Goal: Task Accomplishment & Management: Complete application form

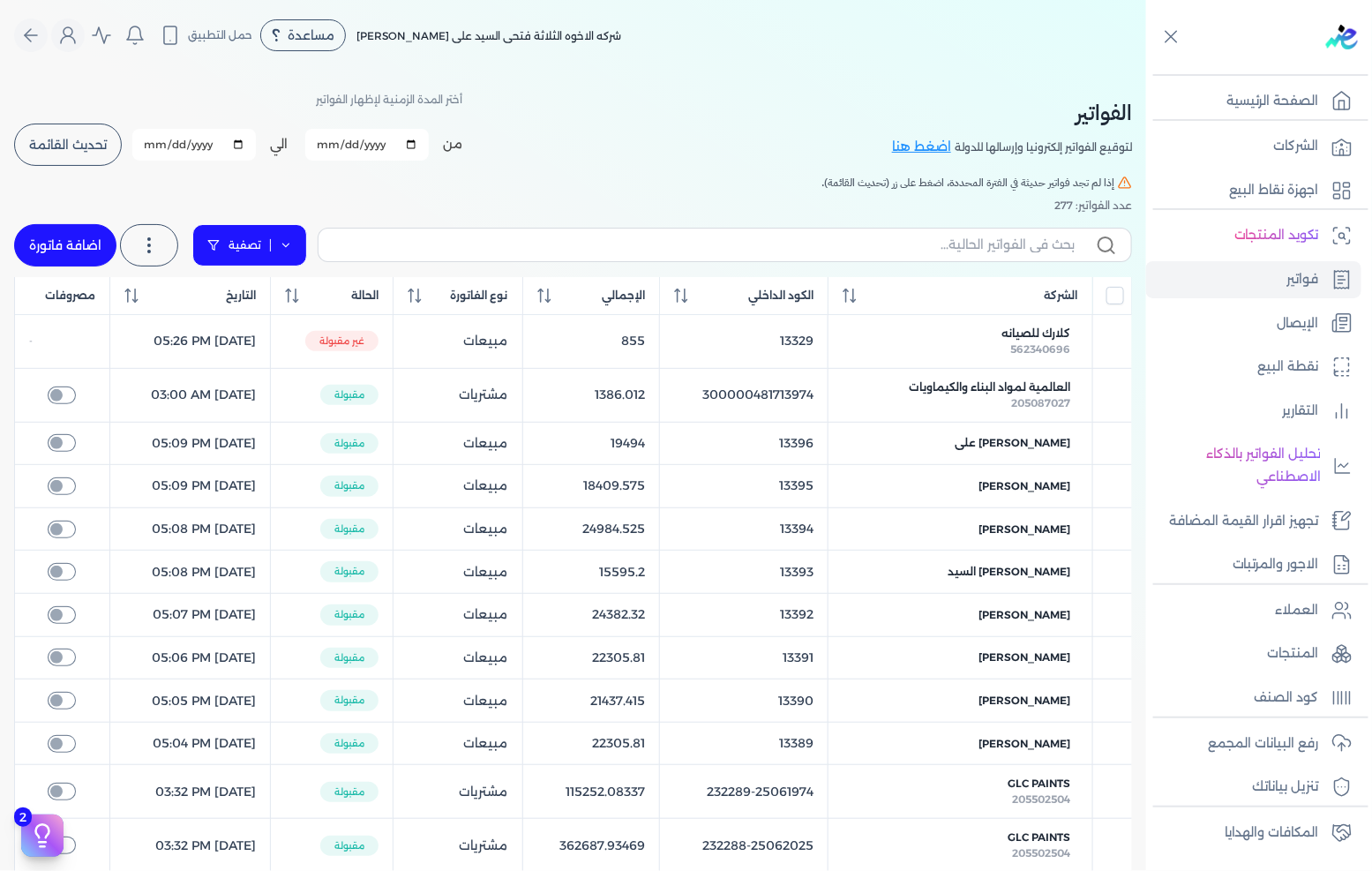
select select "EGP"
select select "B"
select select "EGS"
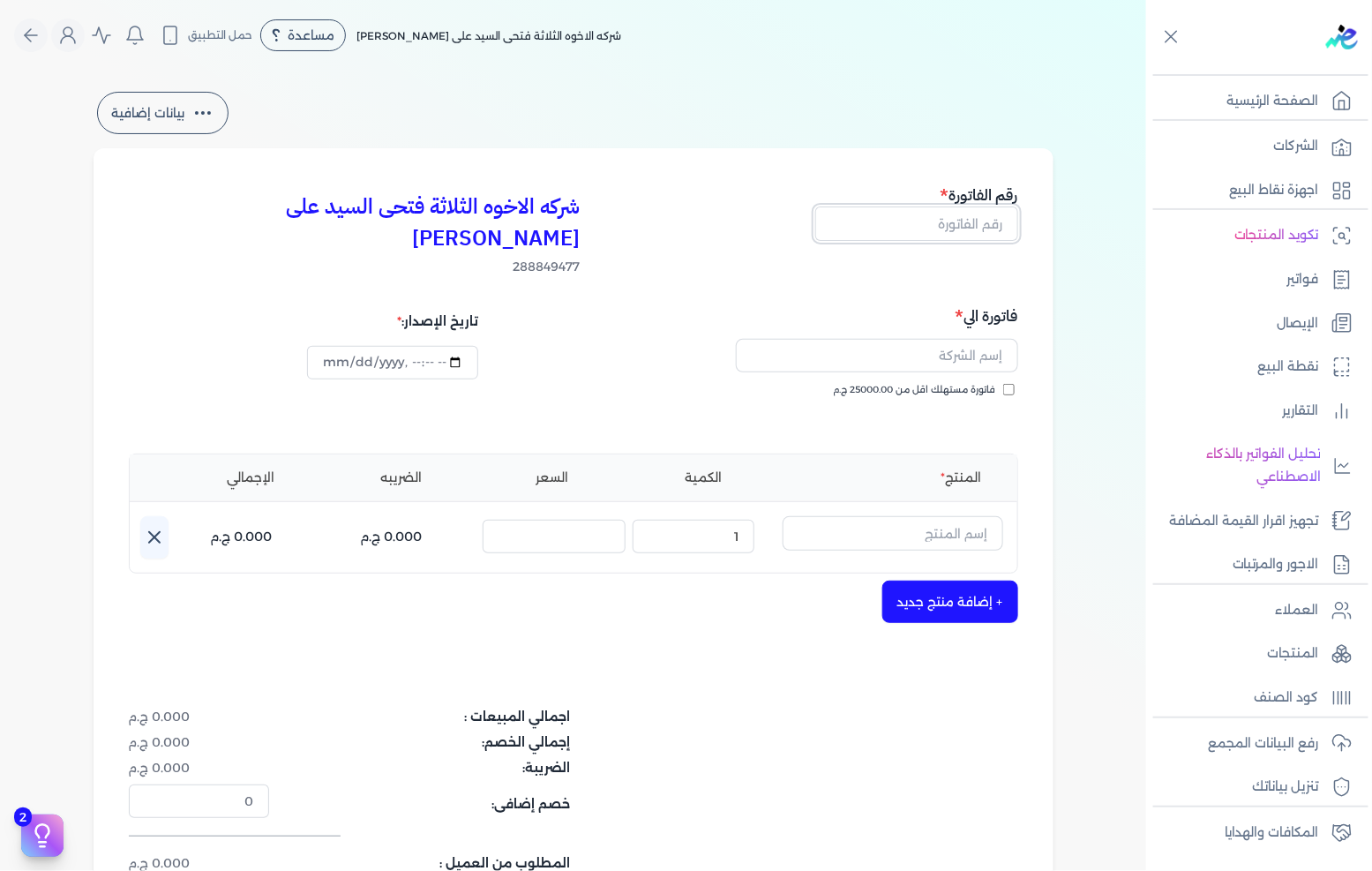
click at [887, 223] on input "text" at bounding box center [917, 223] width 203 height 34
type input "13397"
click at [945, 339] on input "text" at bounding box center [877, 356] width 283 height 34
type input ";"
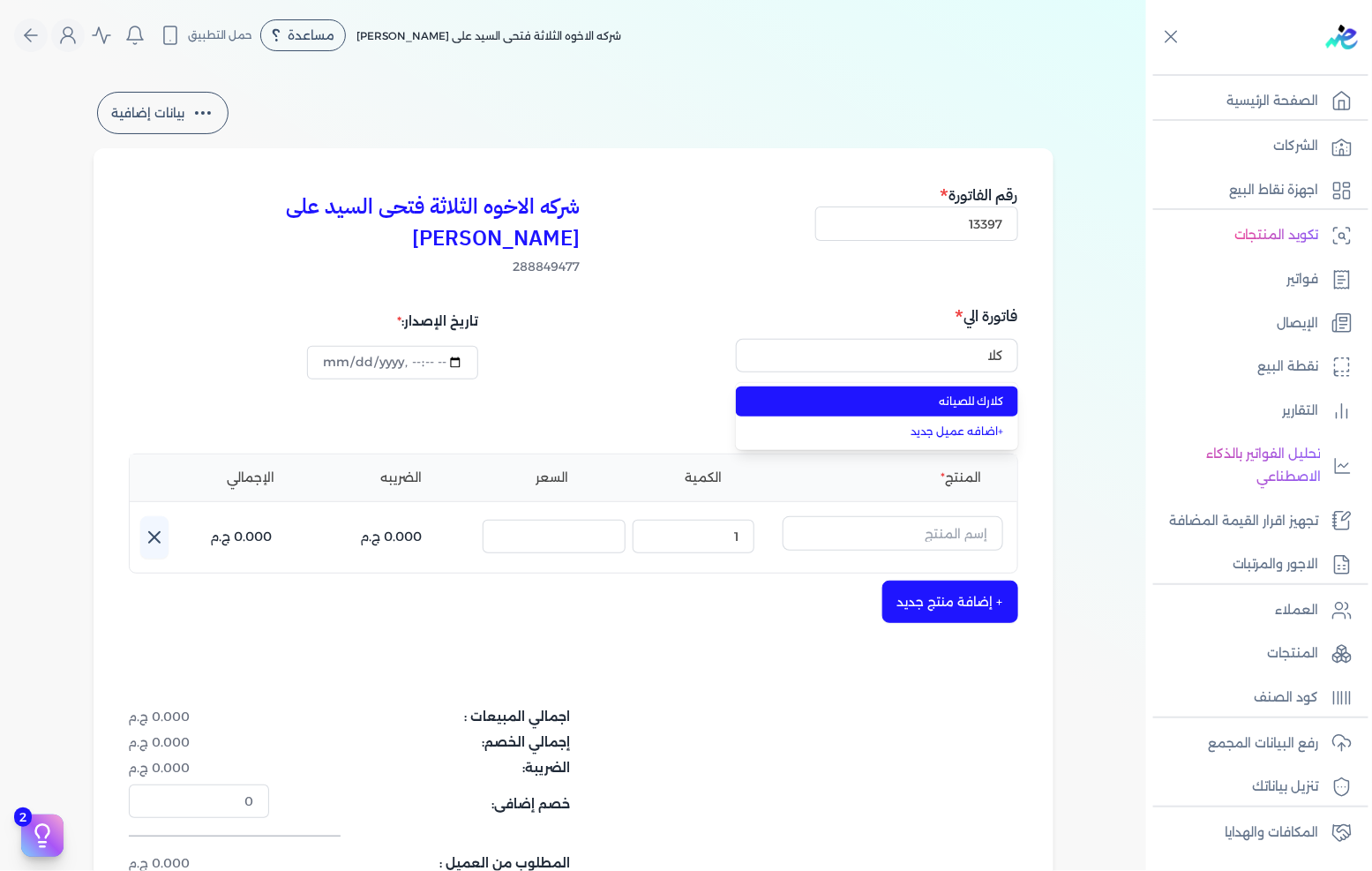
click at [960, 394] on span "كلارك للصيانه" at bounding box center [888, 401] width 233 height 16
type input "كلارك للصيانه"
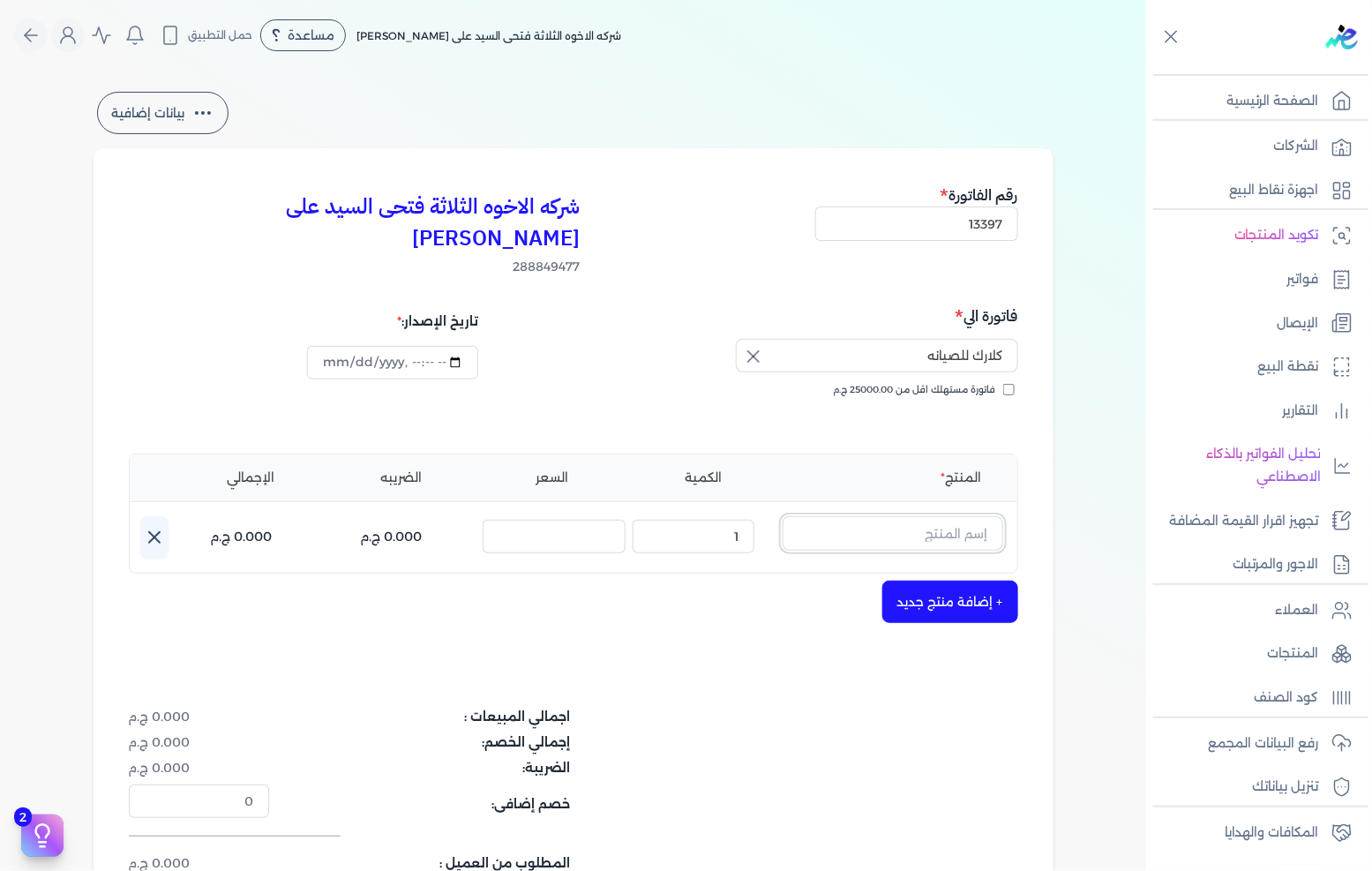
click at [903, 516] on input "text" at bounding box center [893, 533] width 220 height 34
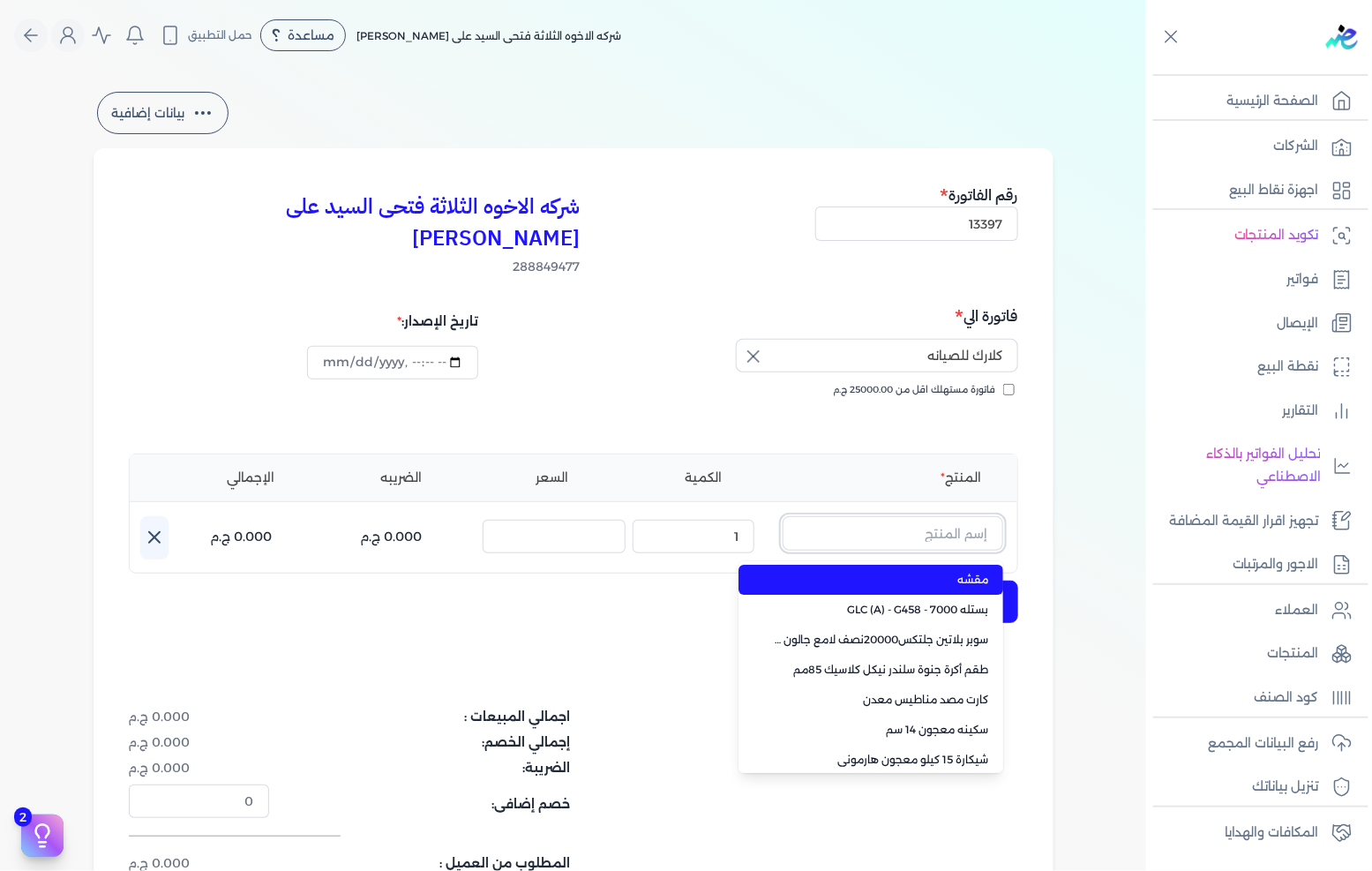
paste input "[PERSON_NAME] جالون 2.700 لتر"
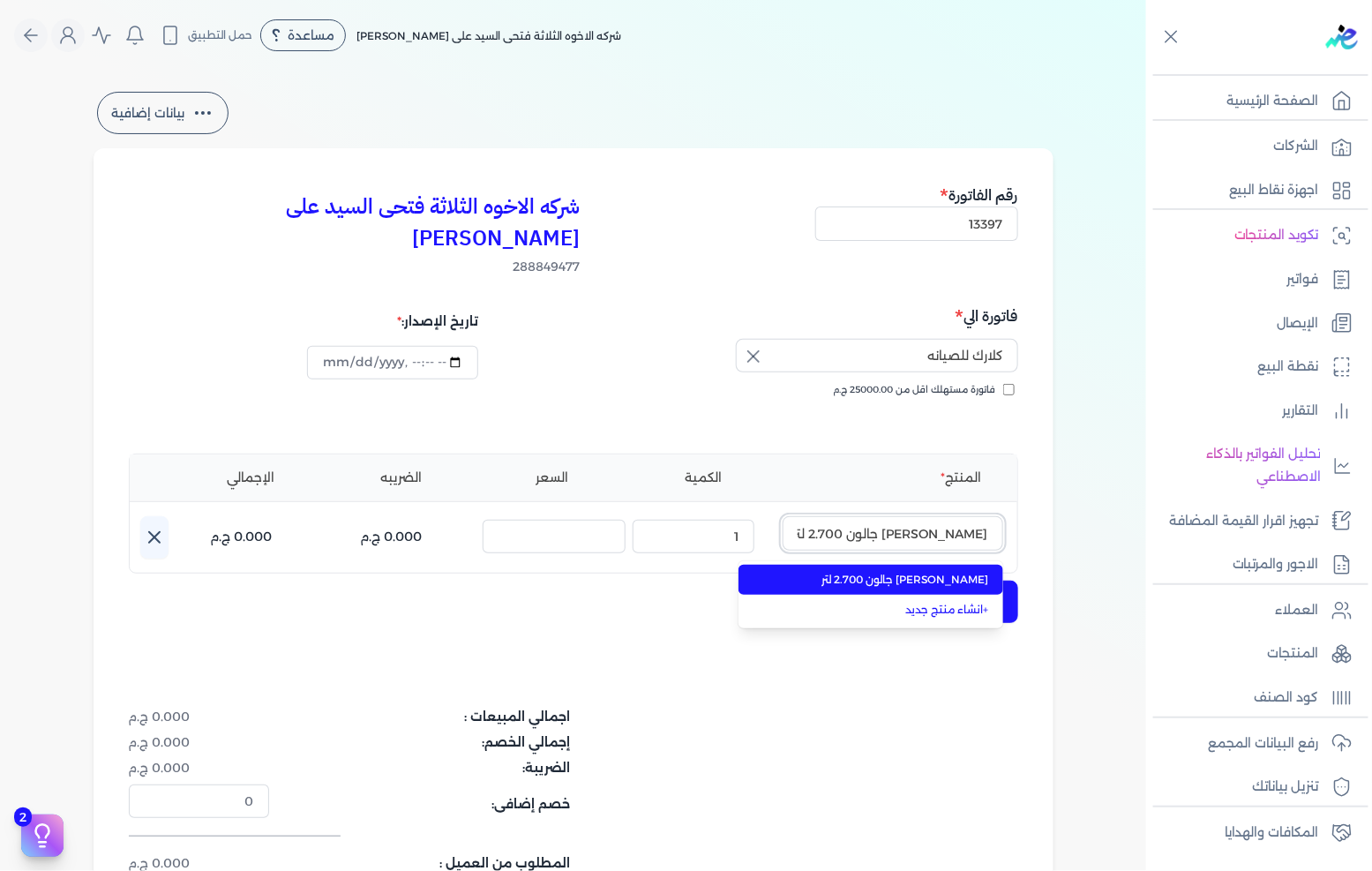
type input "[PERSON_NAME] جالون 2.700 لتر"
click at [938, 572] on span "[PERSON_NAME] جالون 2.700 لتر" at bounding box center [881, 580] width 216 height 16
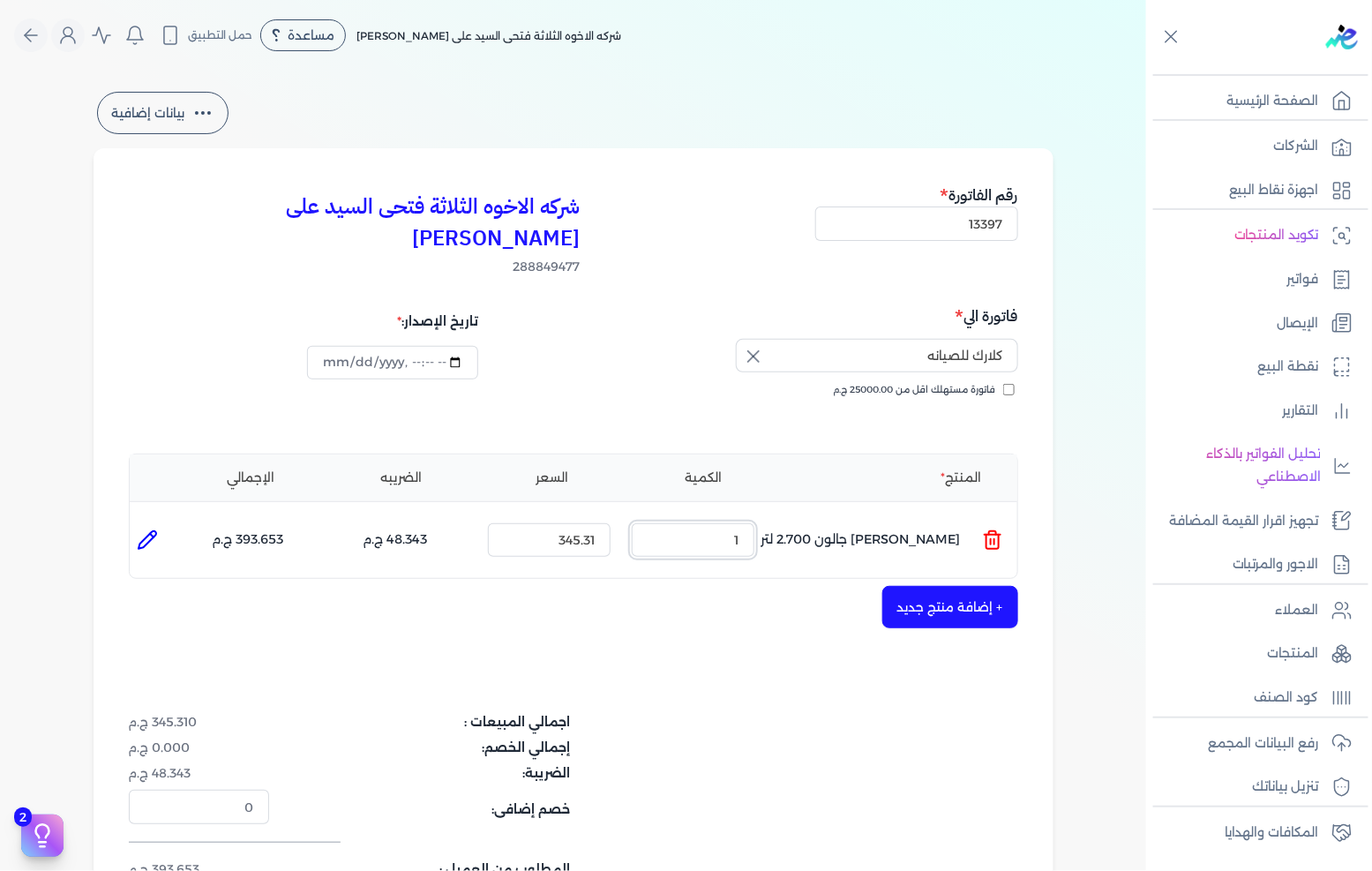
click at [713, 524] on input "1" at bounding box center [693, 541] width 122 height 34
click at [739, 639] on div "شركه الاخوه الثلاثة فتحى السيد على [PERSON_NAME] 288849477 رقم الفاتورة 13397 ف…" at bounding box center [573, 567] width 960 height 836
click at [736, 524] on input "4" at bounding box center [693, 541] width 122 height 34
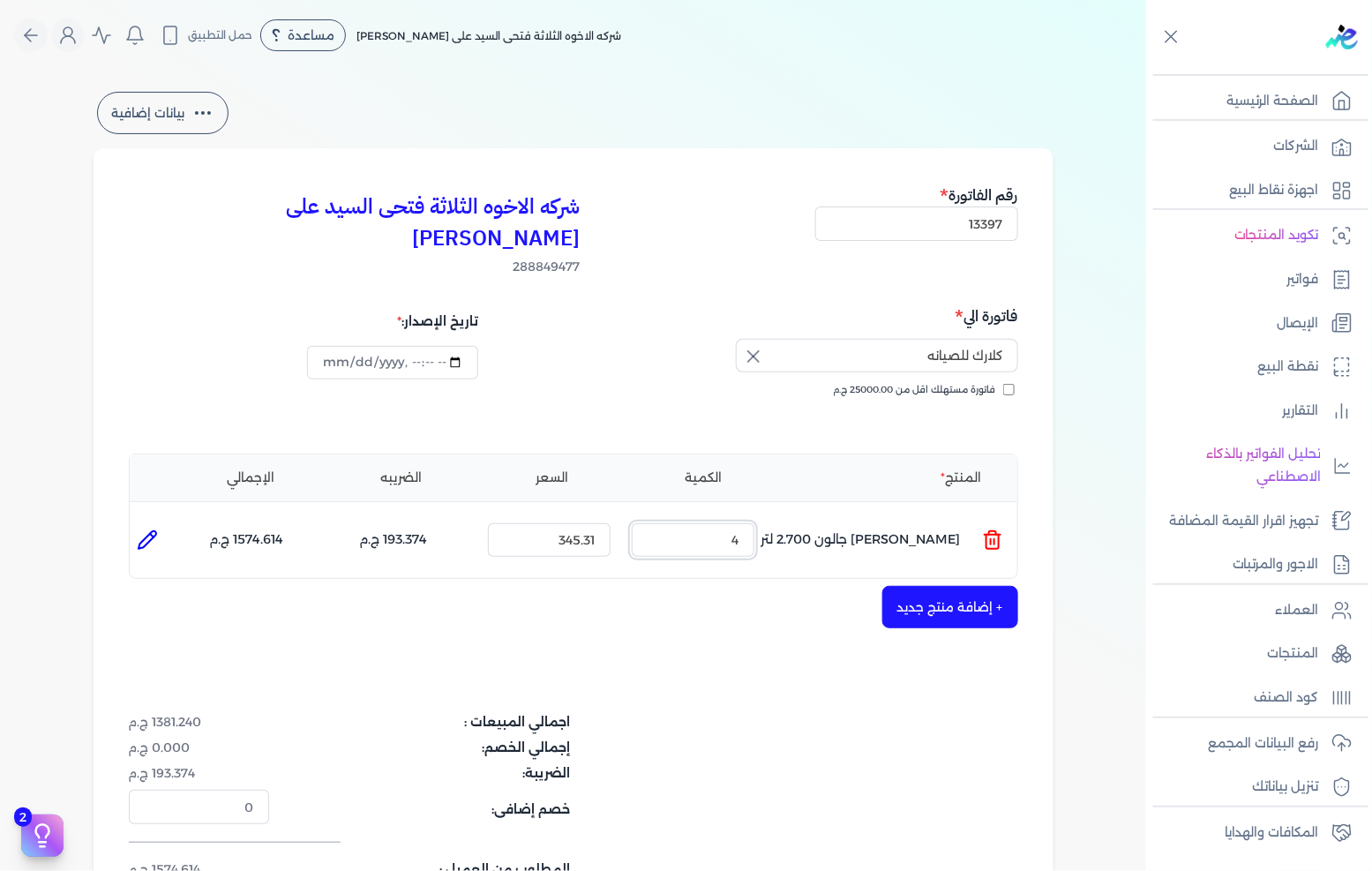
click at [736, 524] on input "4" at bounding box center [693, 541] width 122 height 34
type input "3"
click at [746, 624] on div "شركه الاخوه الثلاثة فتحى السيد على [PERSON_NAME] 288849477 رقم الفاتورة 13397 ف…" at bounding box center [573, 567] width 960 height 836
click at [590, 524] on input "345.31" at bounding box center [549, 541] width 122 height 34
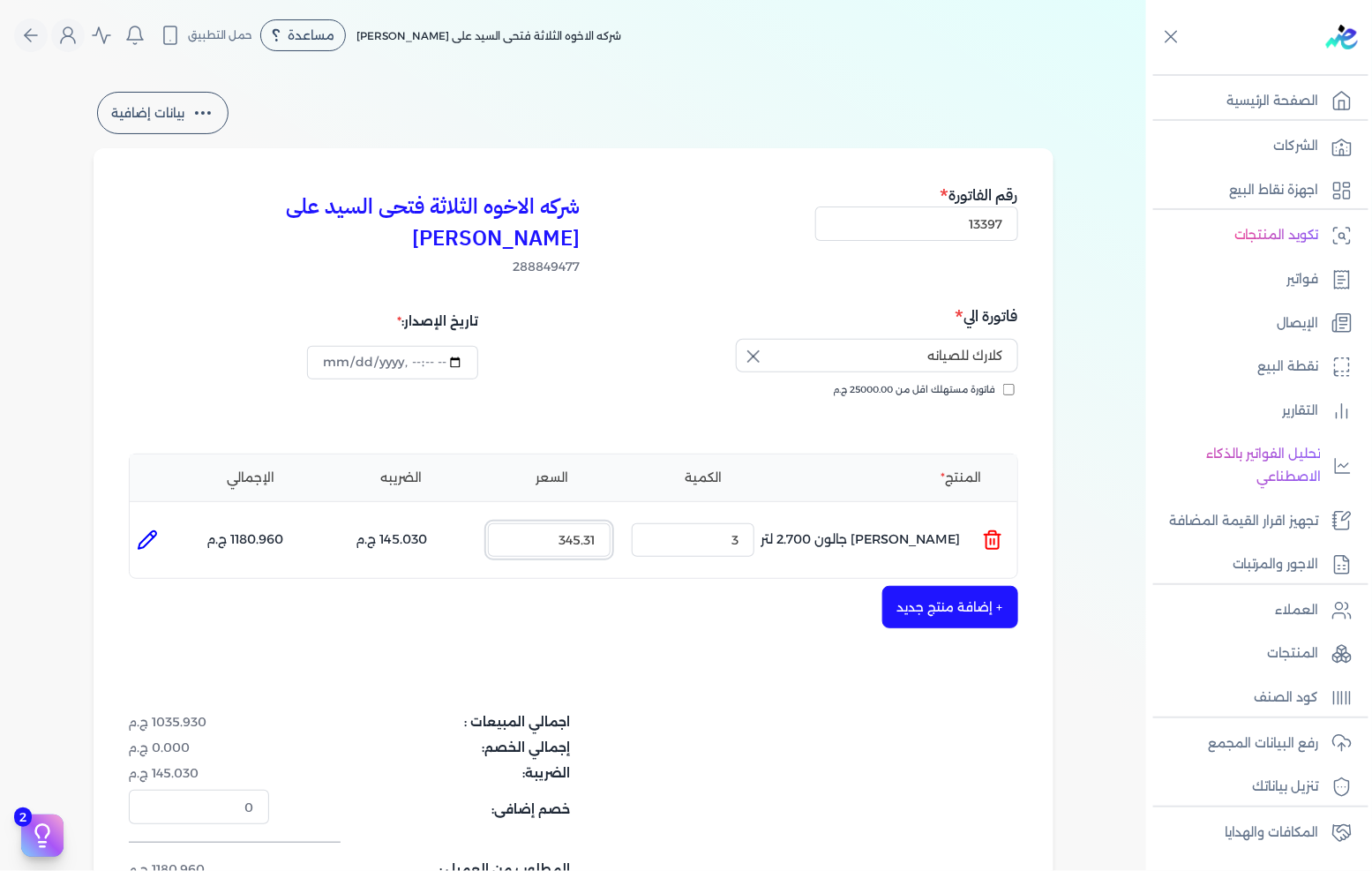
click at [590, 524] on input "345.31" at bounding box center [549, 541] width 122 height 34
type input "470"
click at [954, 586] on button "+ إضافة منتج جديد" at bounding box center [950, 607] width 136 height 42
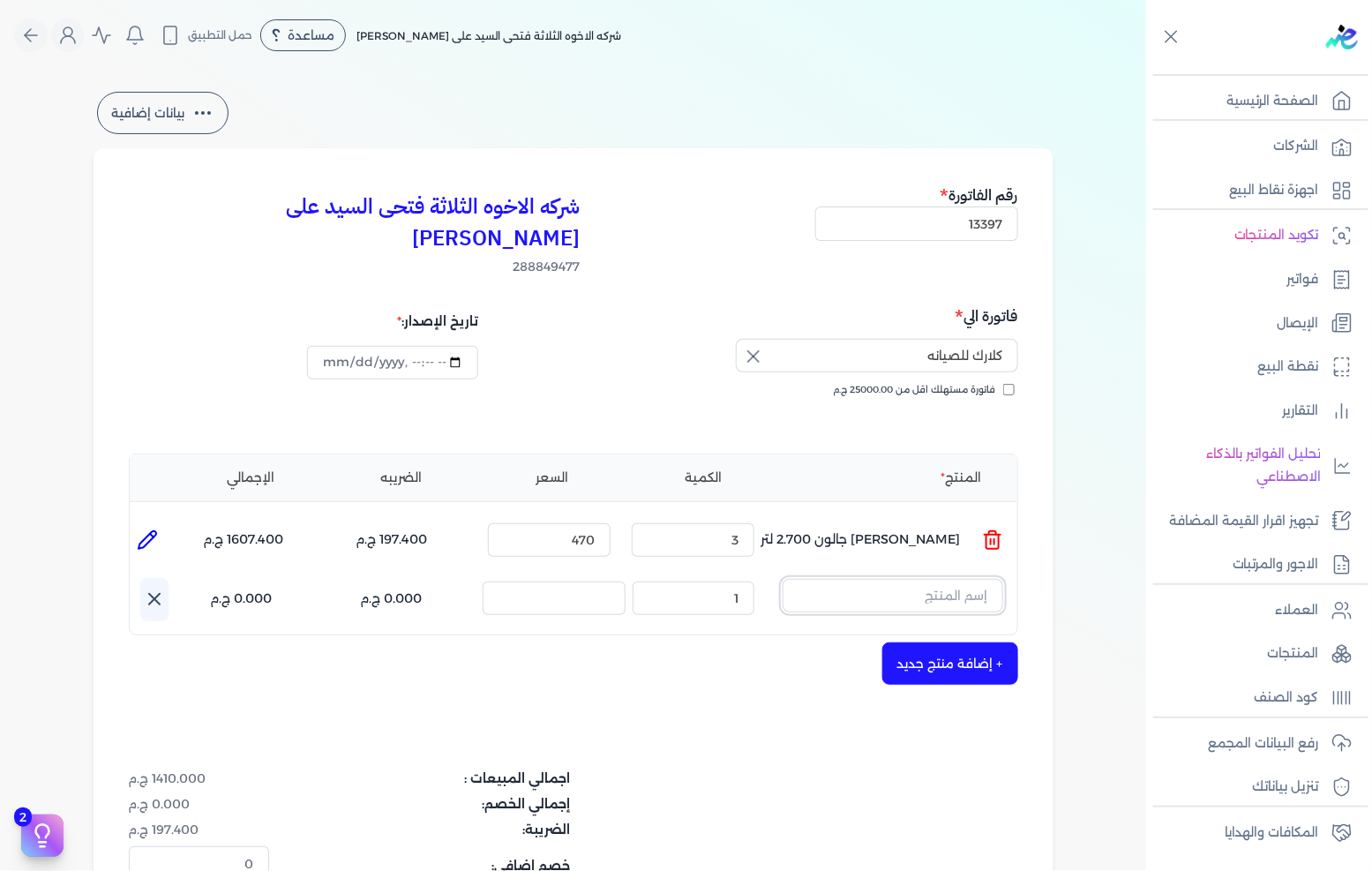
click at [915, 579] on input "text" at bounding box center [893, 596] width 220 height 34
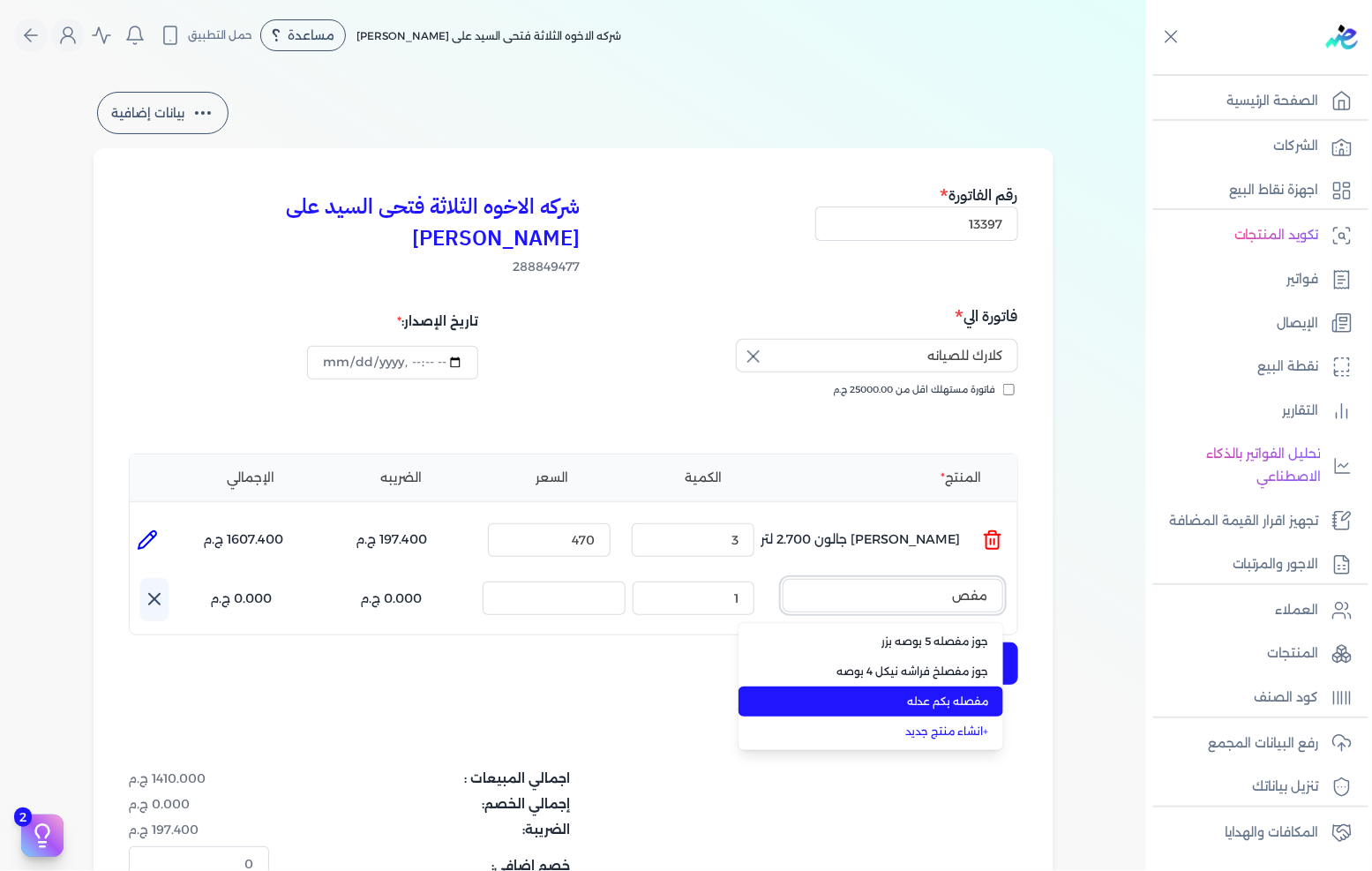
type input "مفص"
click at [953, 694] on span "مفصله بكم عدله" at bounding box center [881, 701] width 216 height 16
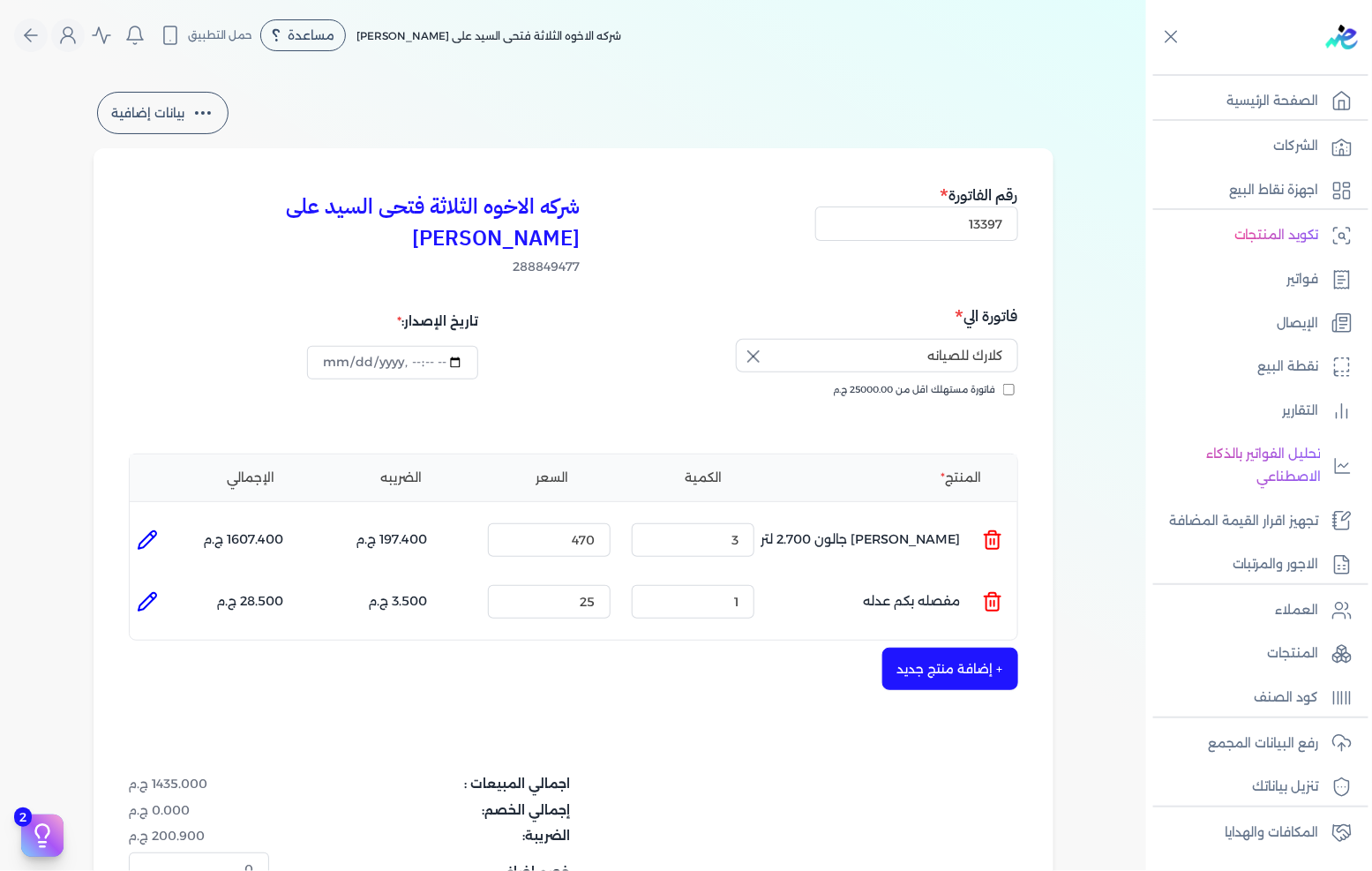
click at [156, 593] on icon at bounding box center [147, 601] width 18 height 18
type input "مفصله بكم عدله"
type input "25"
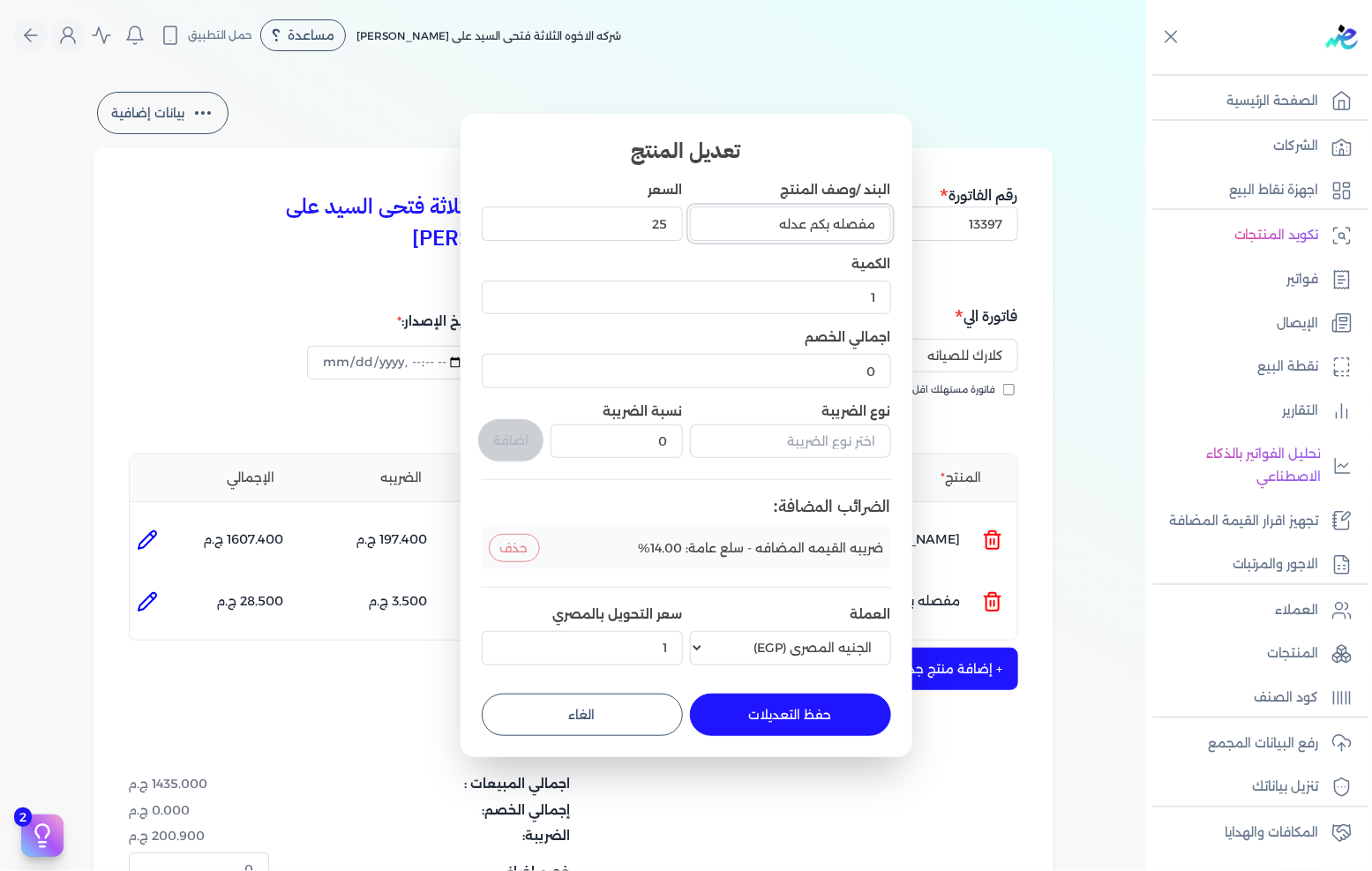
click at [823, 222] on input "مفصله بكم عدله" at bounding box center [791, 223] width 202 height 34
type input "مفصله باكم عدله"
click at [775, 709] on button "حفظ التعديلات" at bounding box center [791, 714] width 202 height 42
type input "0"
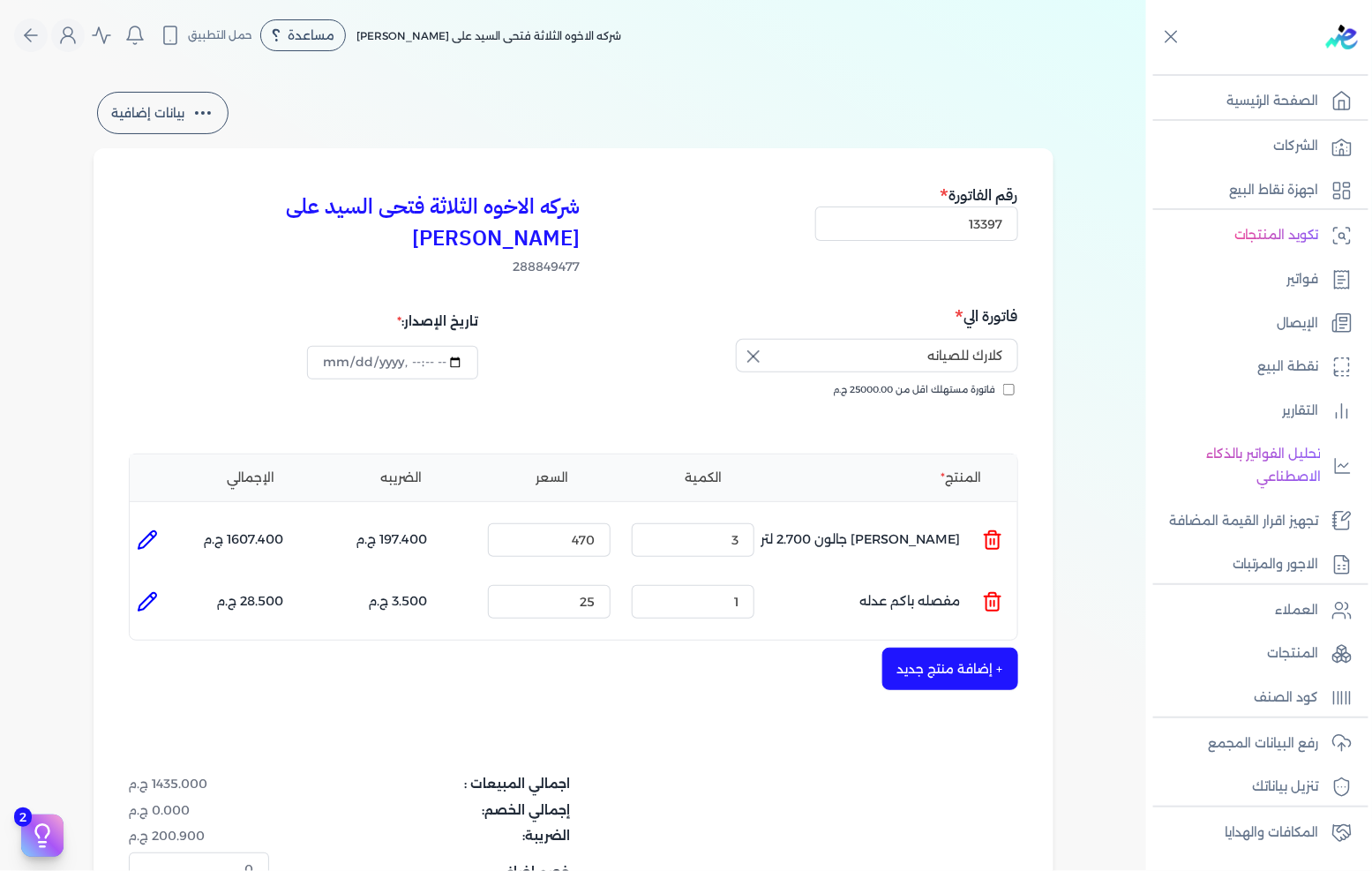
click at [725, 578] on div "الكمية : 1" at bounding box center [693, 601] width 137 height 48
click at [727, 585] on input "1" at bounding box center [693, 602] width 122 height 34
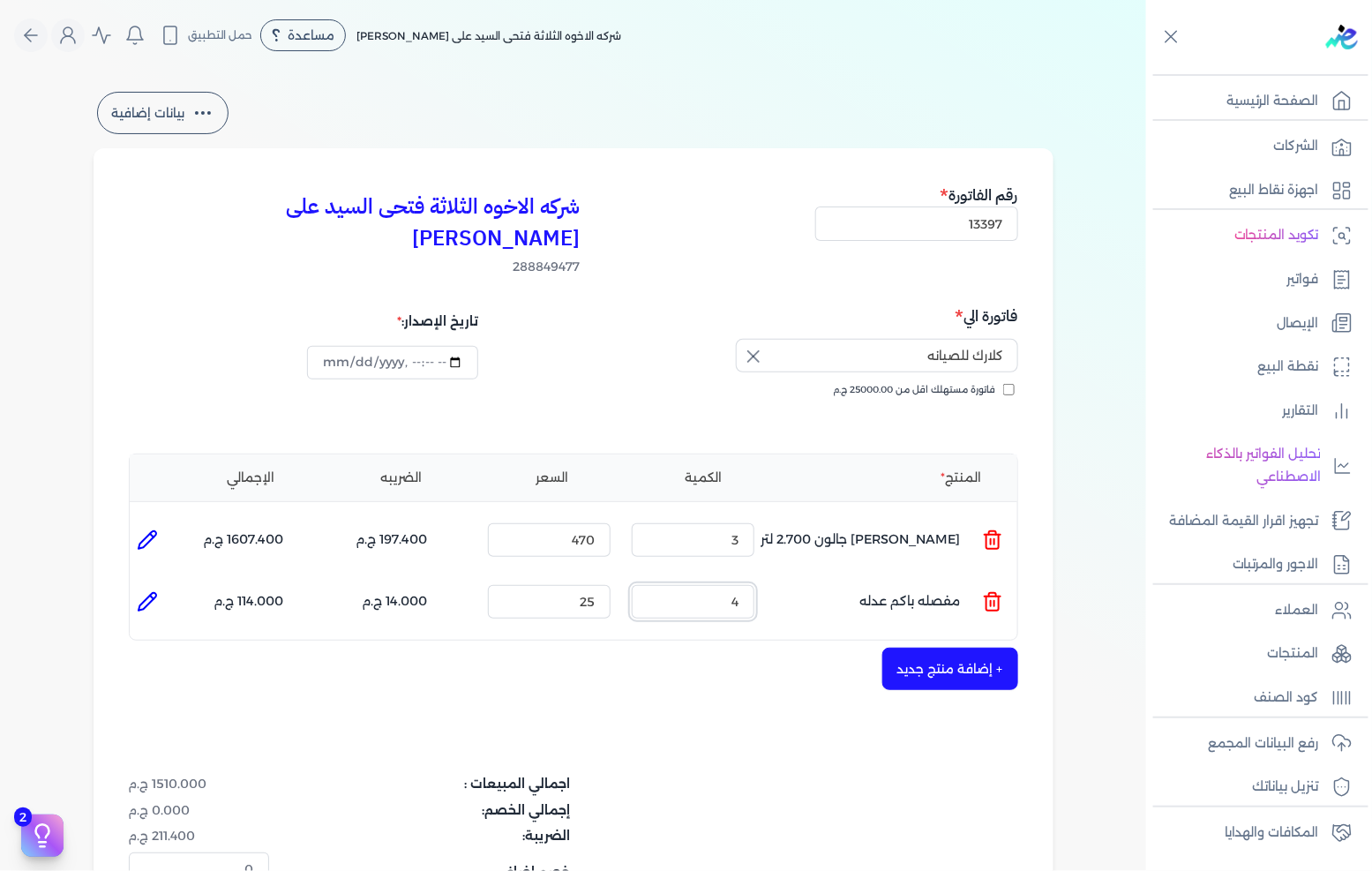
type input "4"
click at [598, 585] on input "25" at bounding box center [549, 602] width 122 height 34
type input "2"
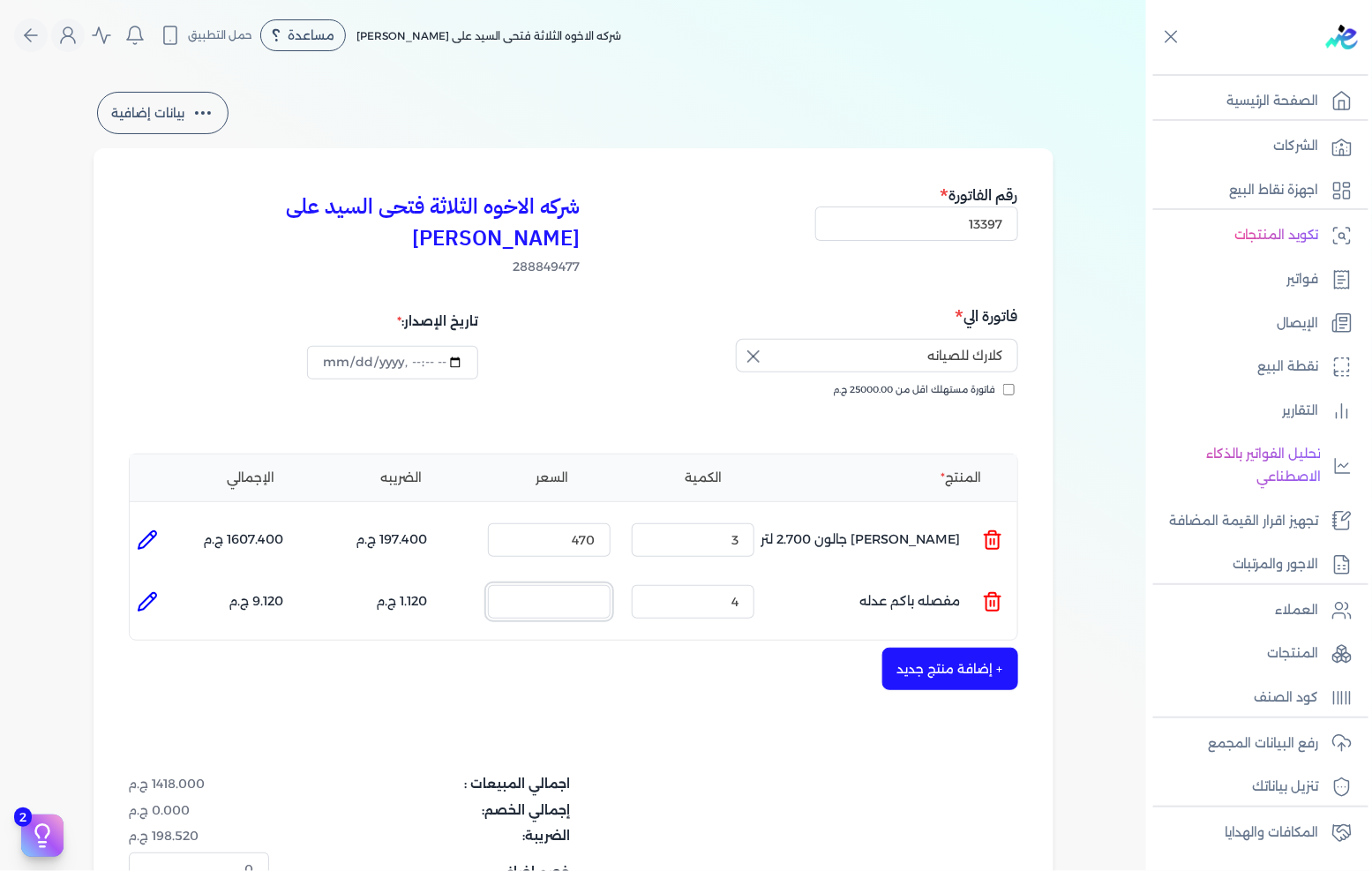
type input "0"
type input "30"
click at [949, 648] on button "+ إضافة منتج جديد" at bounding box center [950, 668] width 136 height 42
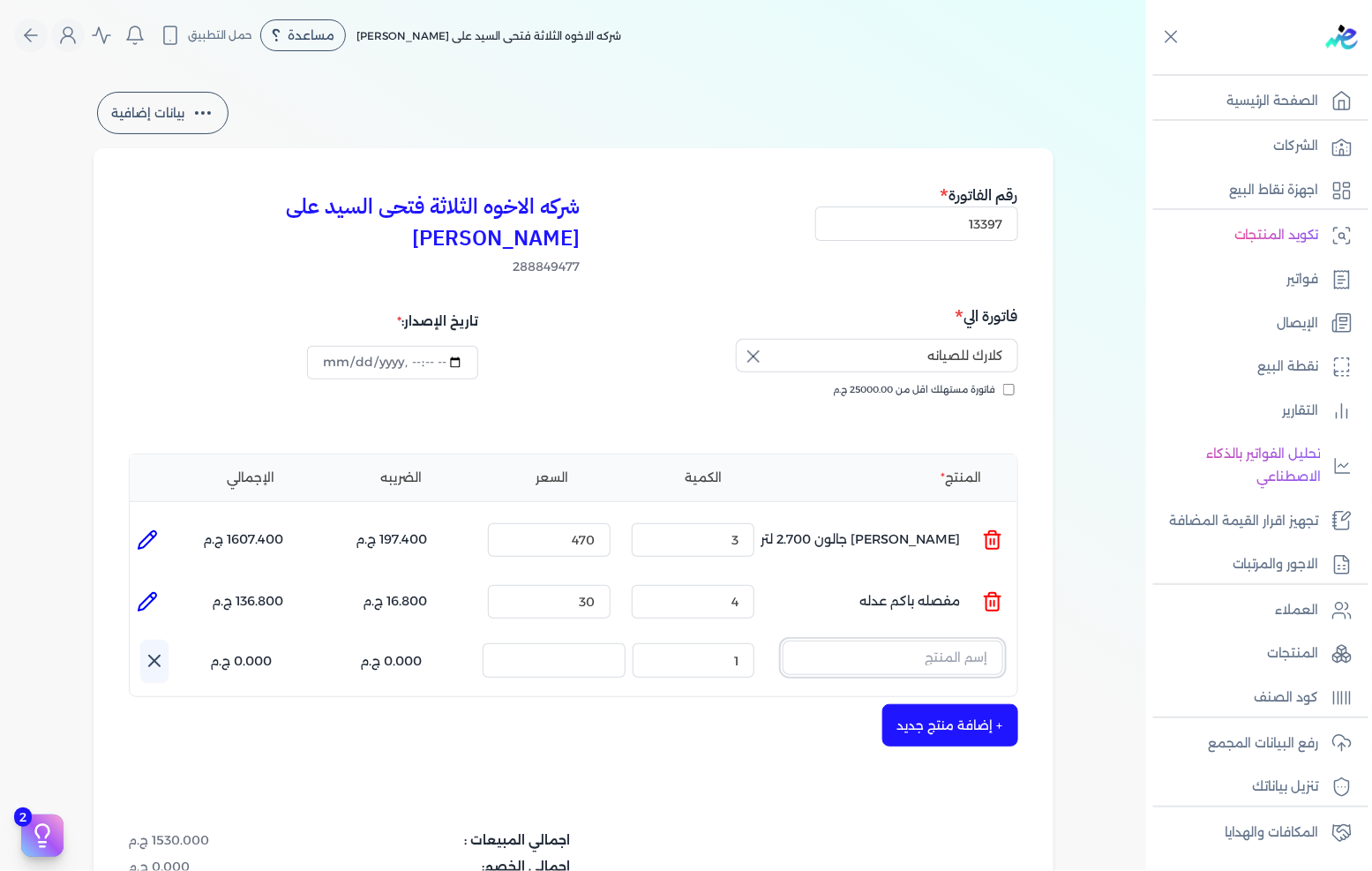
click at [973, 640] on input "text" at bounding box center [893, 657] width 220 height 34
type input "غطاء"
click at [946, 726] on link "+ انشاء منتج جديد" at bounding box center [881, 734] width 216 height 16
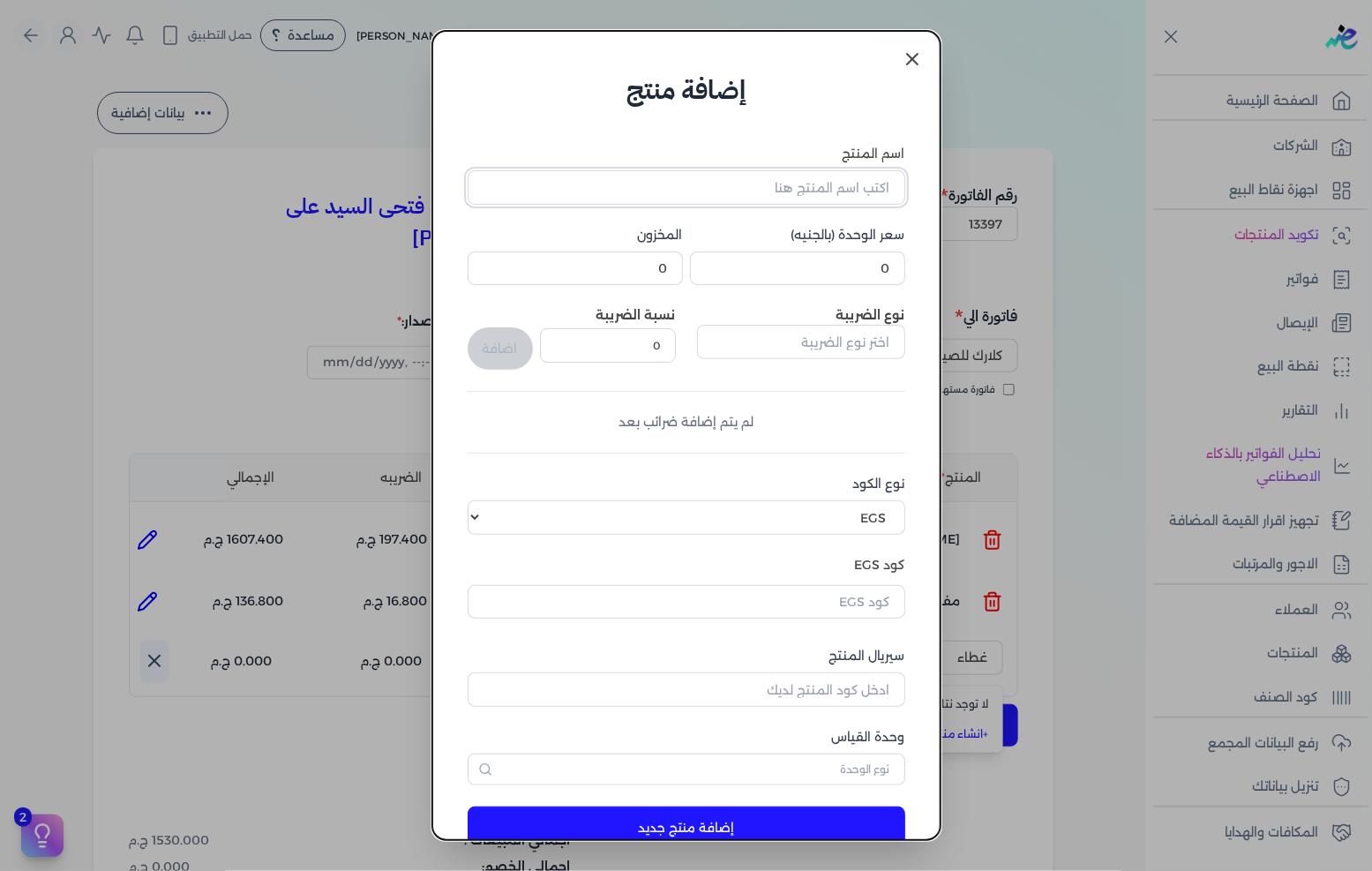
drag, startPoint x: 813, startPoint y: 202, endPoint x: 840, endPoint y: 206, distance: 27.3
click at [813, 202] on input "اسم المنتج" at bounding box center [686, 187] width 438 height 34
type input "غطاء بيبه تاتش 15*15"
drag, startPoint x: 862, startPoint y: 344, endPoint x: 870, endPoint y: 337, distance: 10.6
click at [862, 344] on input "text" at bounding box center [801, 342] width 208 height 34
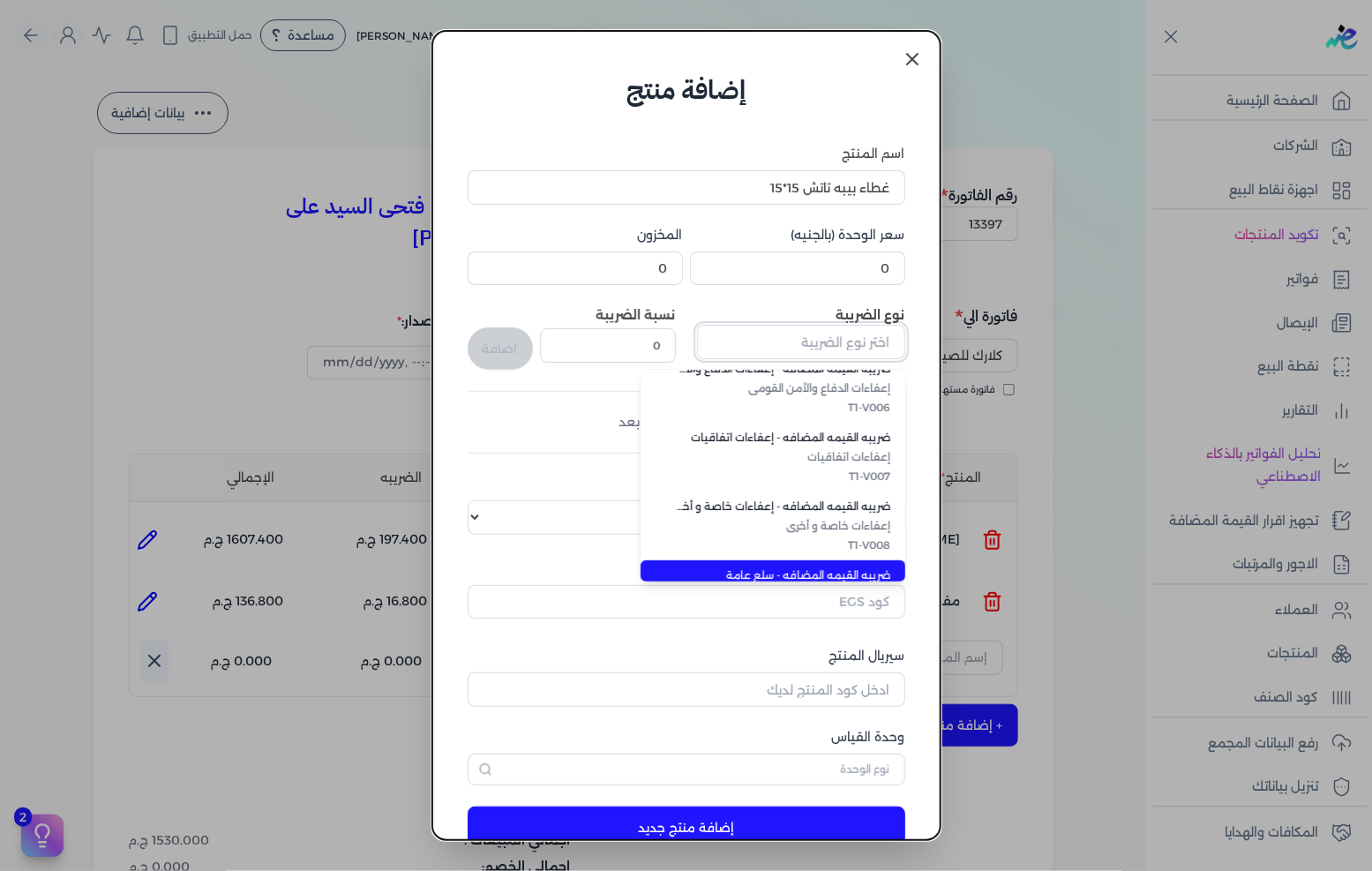
scroll to position [482, 0]
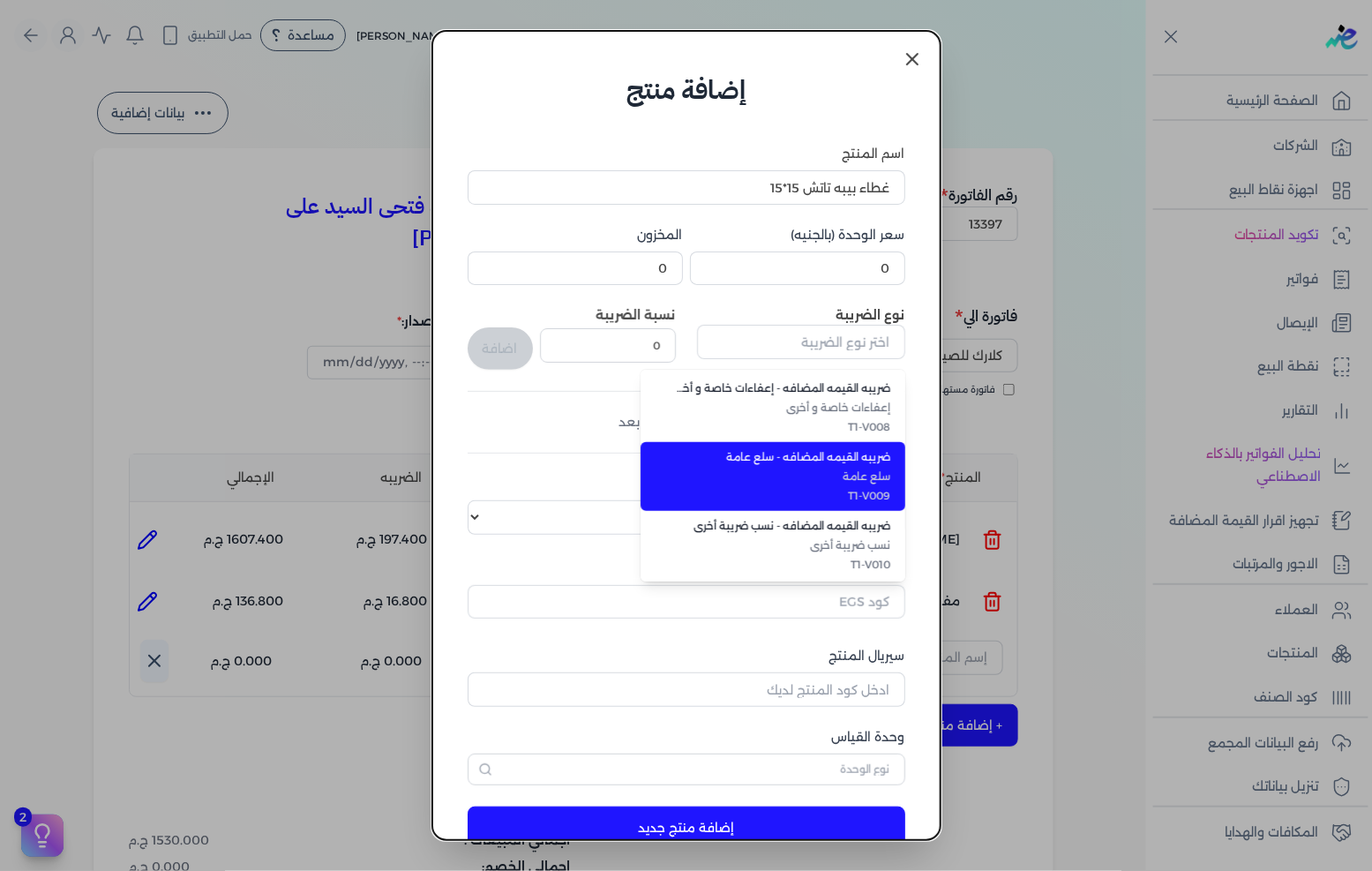
click at [854, 485] on li "ضريبه القيمه المضافه - سلع عامة سلع عامة T1-V009" at bounding box center [773, 477] width 265 height 69
type input "ضريبه القيمه المضافه - سلع عامة"
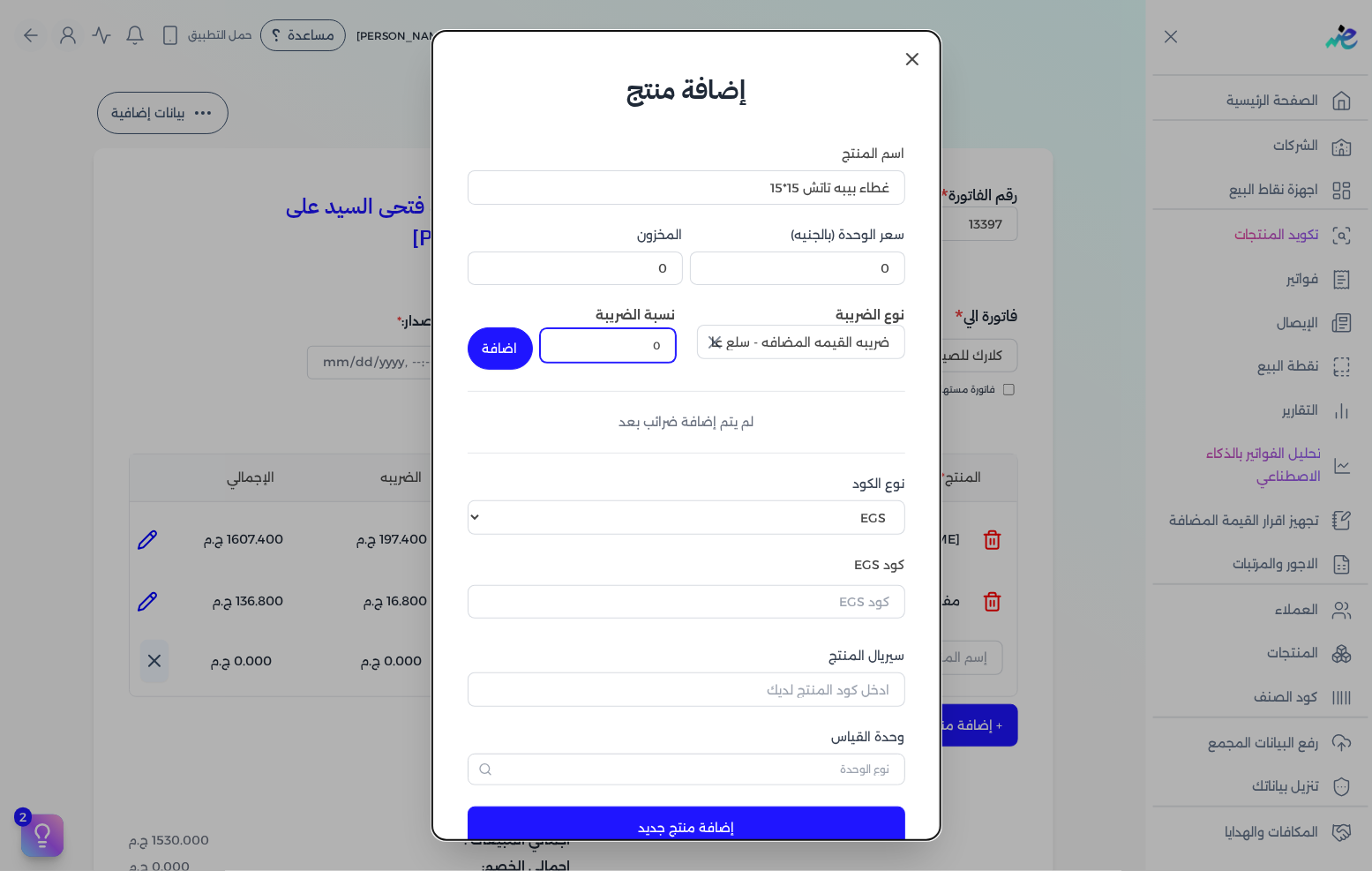
click at [621, 333] on input "0" at bounding box center [609, 345] width 136 height 34
click at [632, 351] on input "0" at bounding box center [609, 345] width 136 height 34
click at [633, 351] on input "0" at bounding box center [609, 345] width 136 height 34
type input "14"
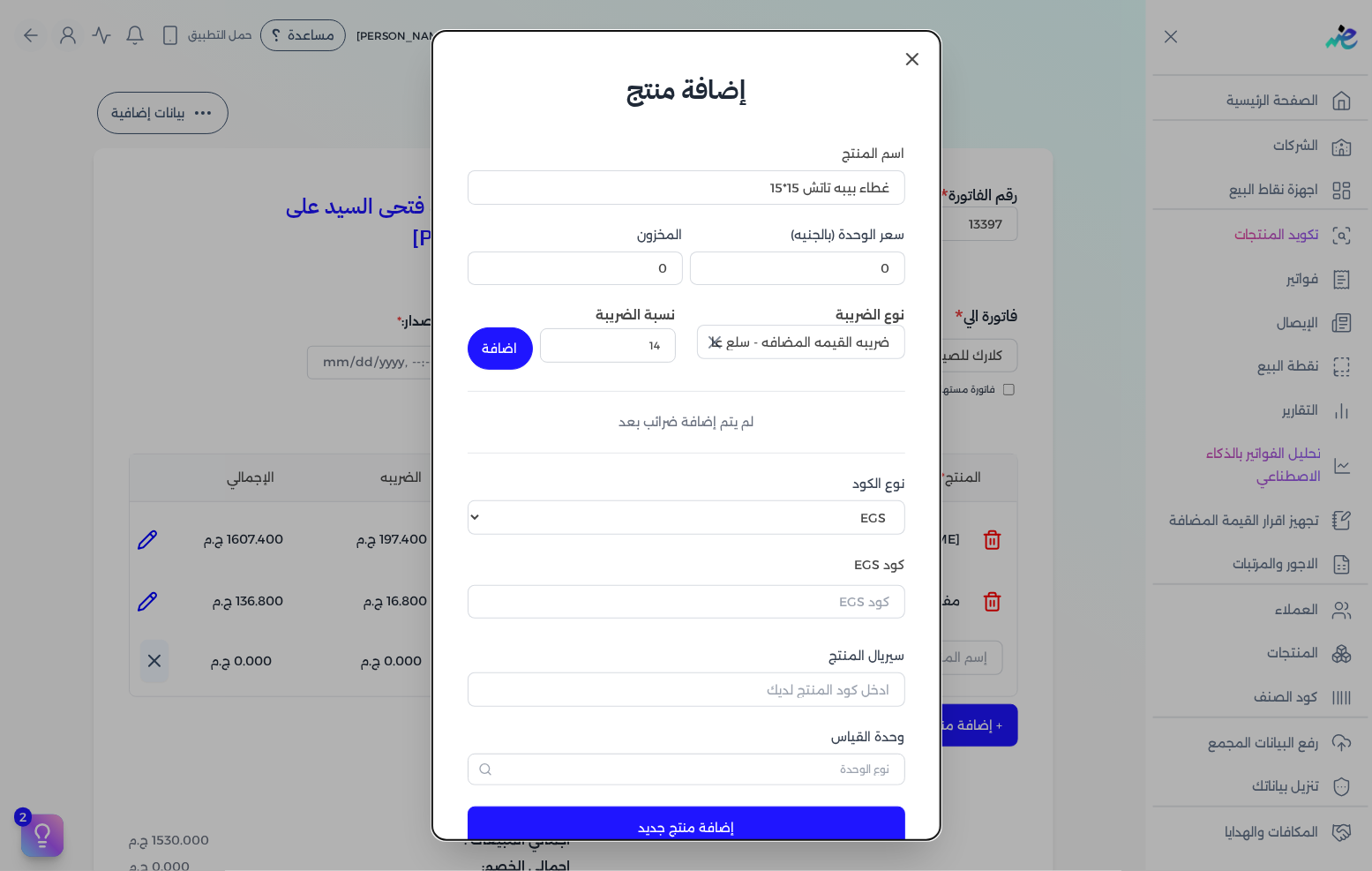
click at [515, 344] on button "اضافة" at bounding box center [500, 348] width 65 height 42
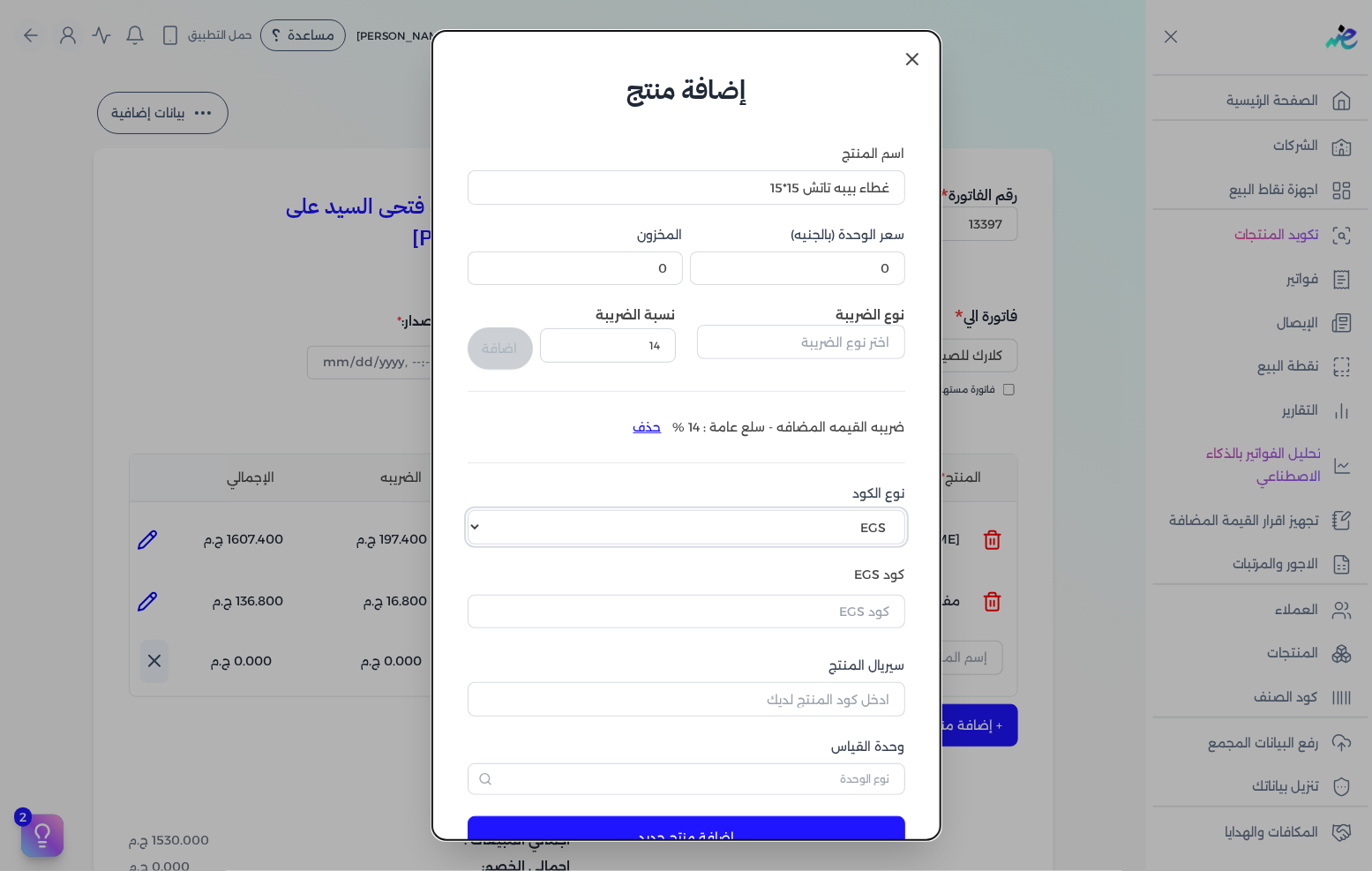
click at [741, 527] on select "اختر نوع الكود EGS GS1" at bounding box center [686, 527] width 438 height 34
select select "GS1"
click at [482, 510] on select "اختر نوع الكود EGS GS1" at bounding box center [686, 527] width 438 height 34
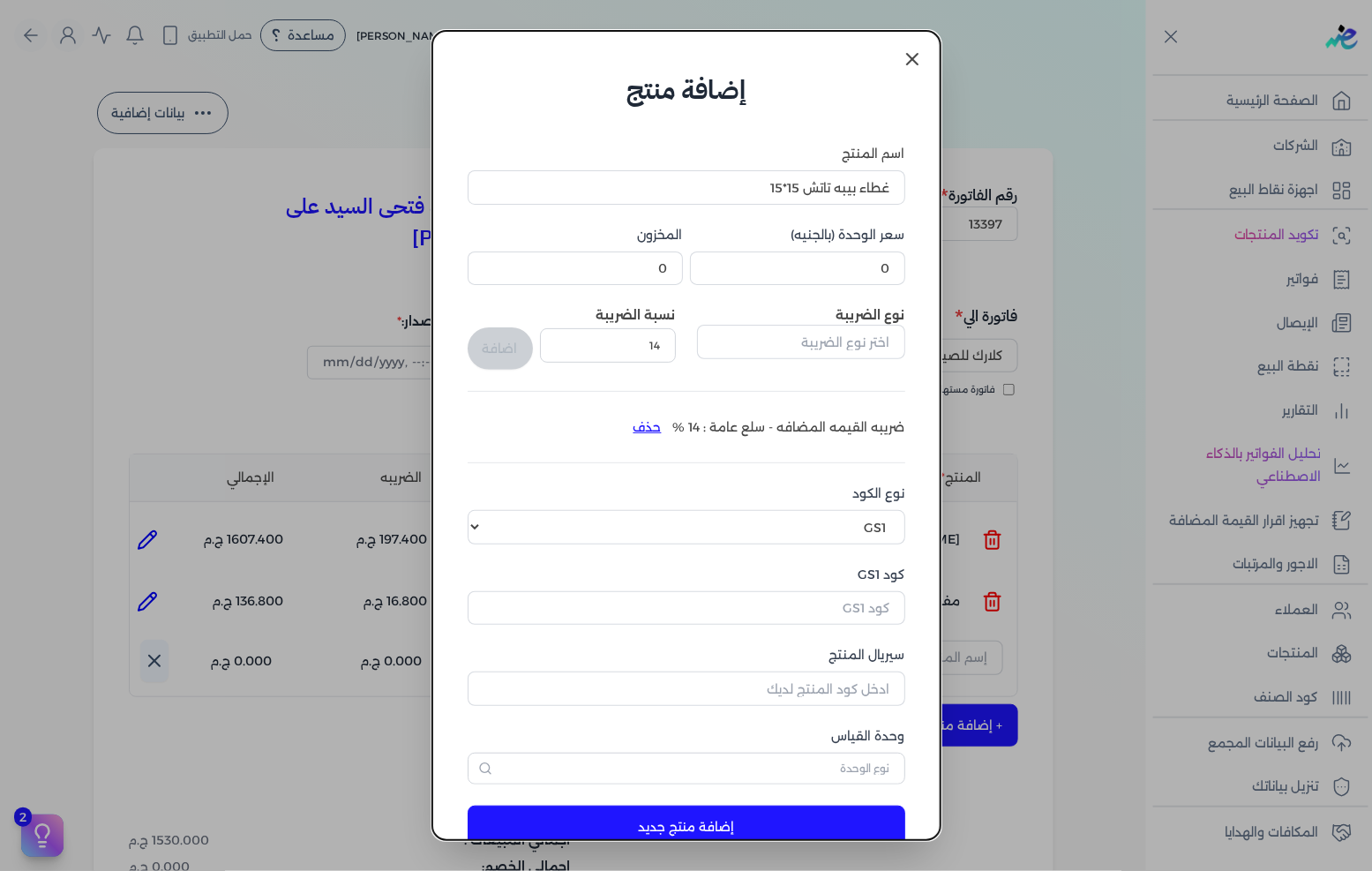
click at [870, 287] on div "اسم المنتج غطاء بيبه تاتش 15*15 سعر الوحدة (بالجنيه) 0 المخزون 0 نوع الضريبة نس…" at bounding box center [686, 464] width 438 height 639
click at [875, 269] on input "0" at bounding box center [797, 268] width 216 height 34
type input "210"
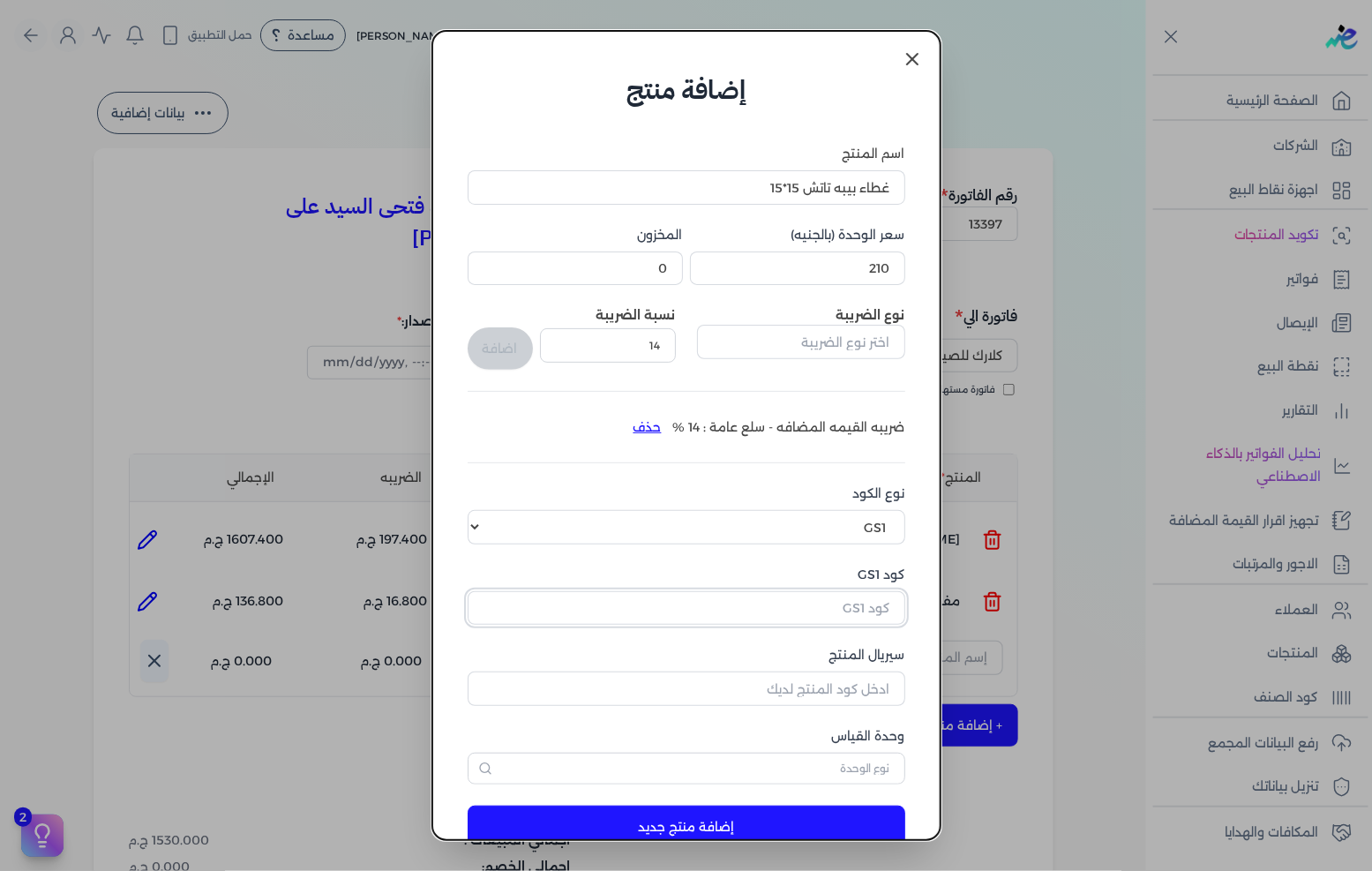
click at [852, 597] on input "كود GS1" at bounding box center [686, 608] width 438 height 34
paste input "10003608"
type input "10003608"
click at [840, 697] on input "سيريال المنتج" at bounding box center [686, 689] width 438 height 34
type input "5011"
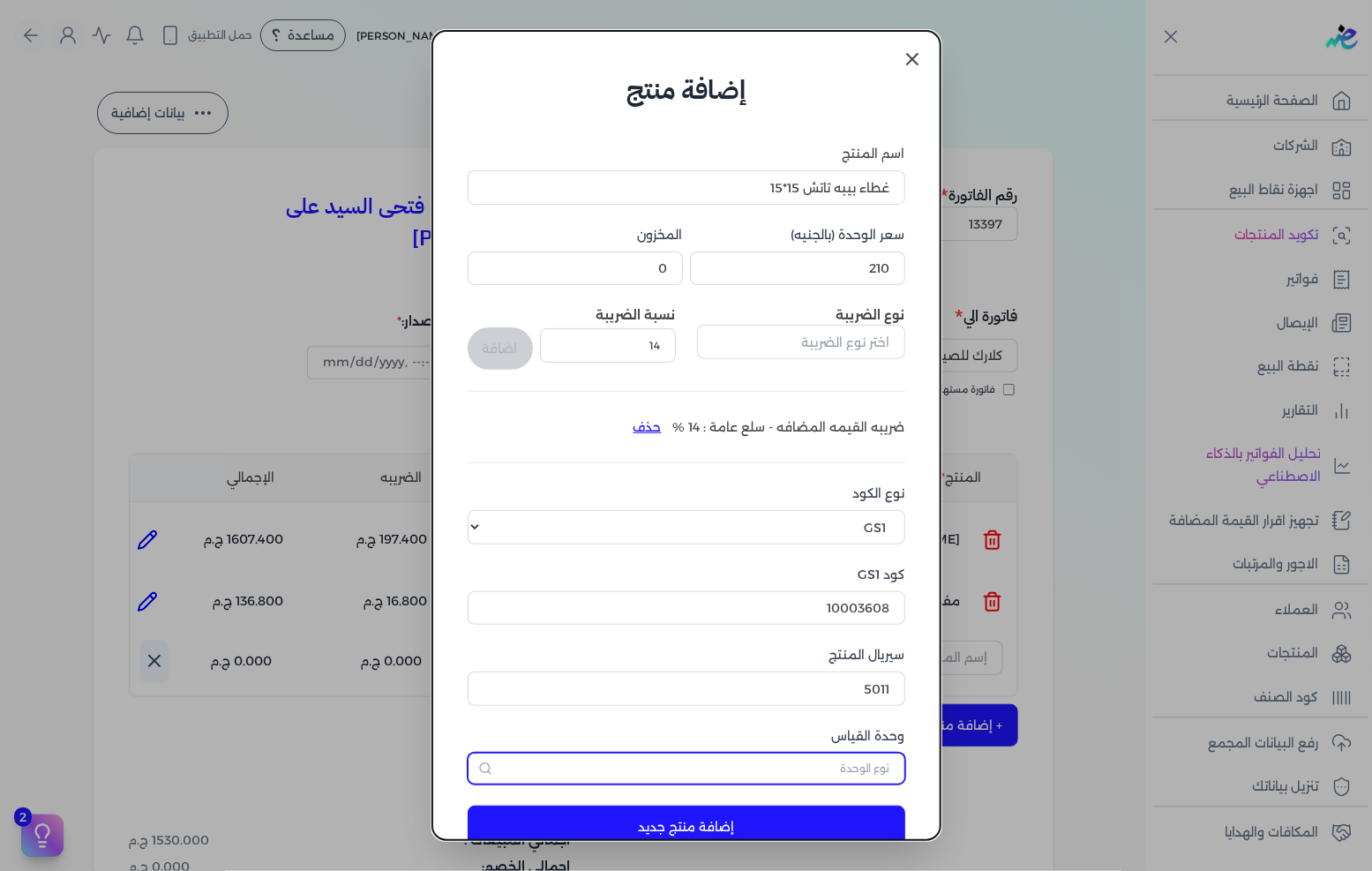
click at [833, 764] on input "text" at bounding box center [686, 768] width 438 height 32
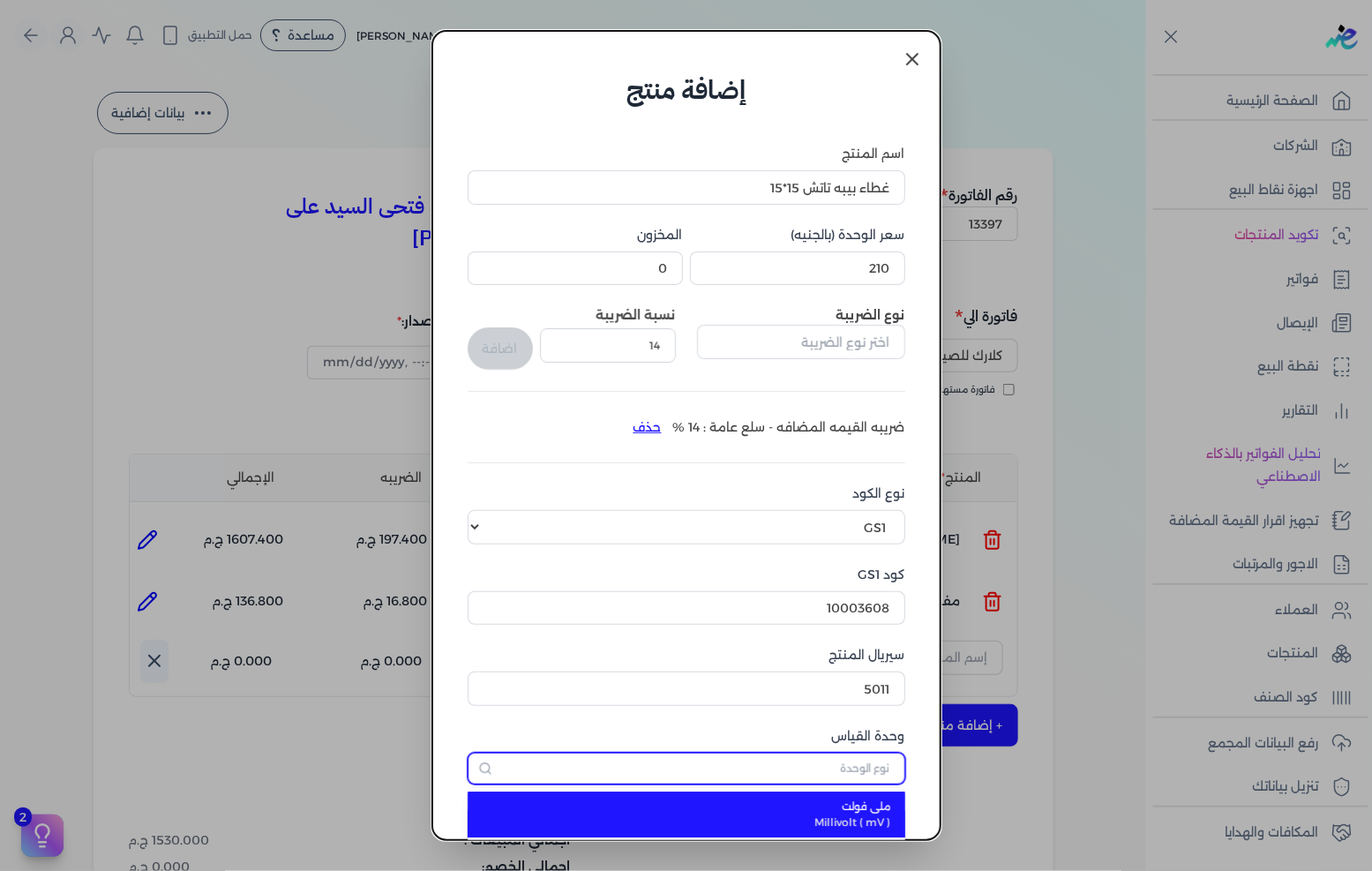
type input "كل"
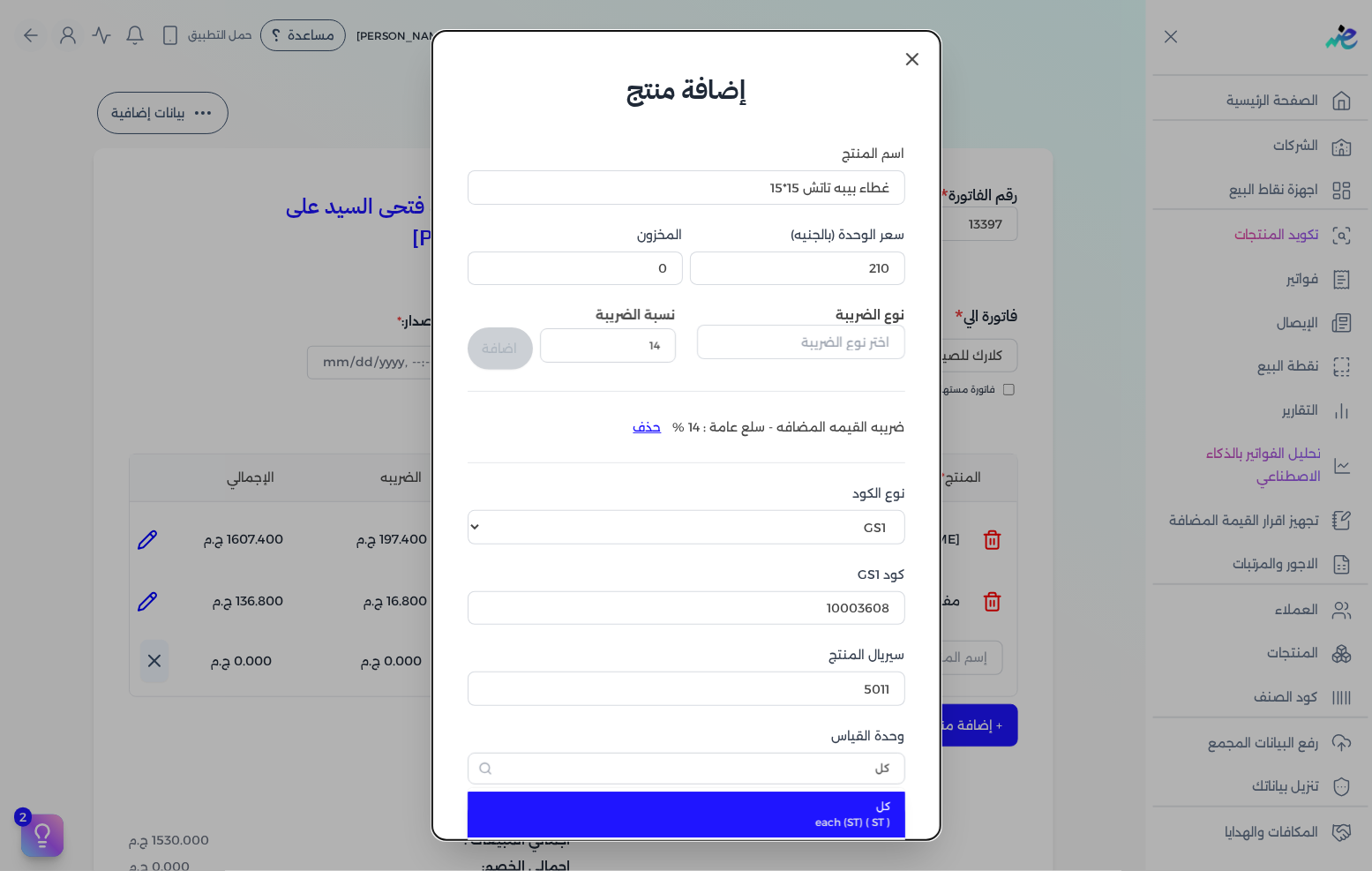
click at [848, 809] on span "كل" at bounding box center [697, 807] width 388 height 16
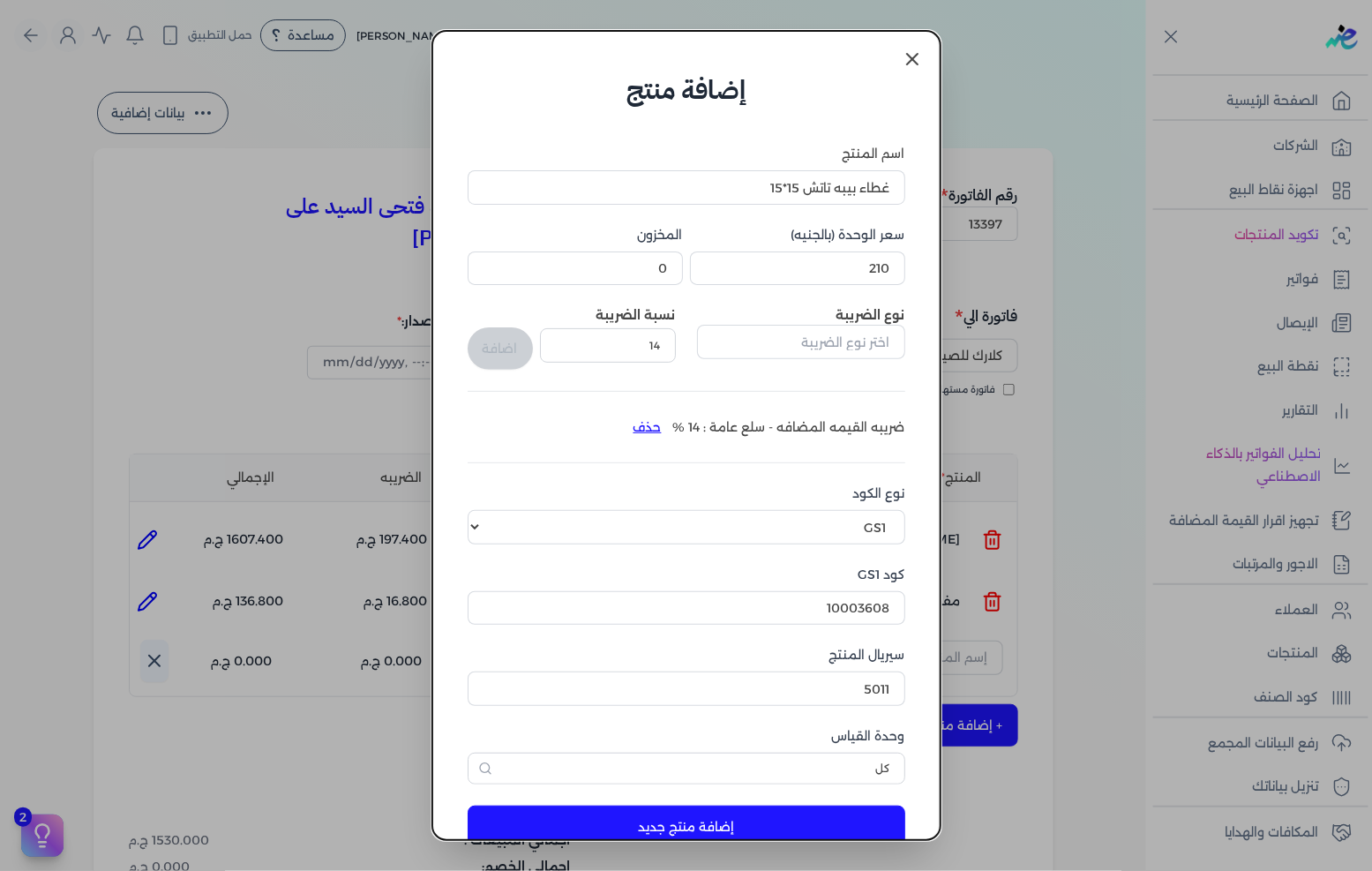
click at [831, 808] on button "إضافة منتج جديد" at bounding box center [686, 826] width 438 height 42
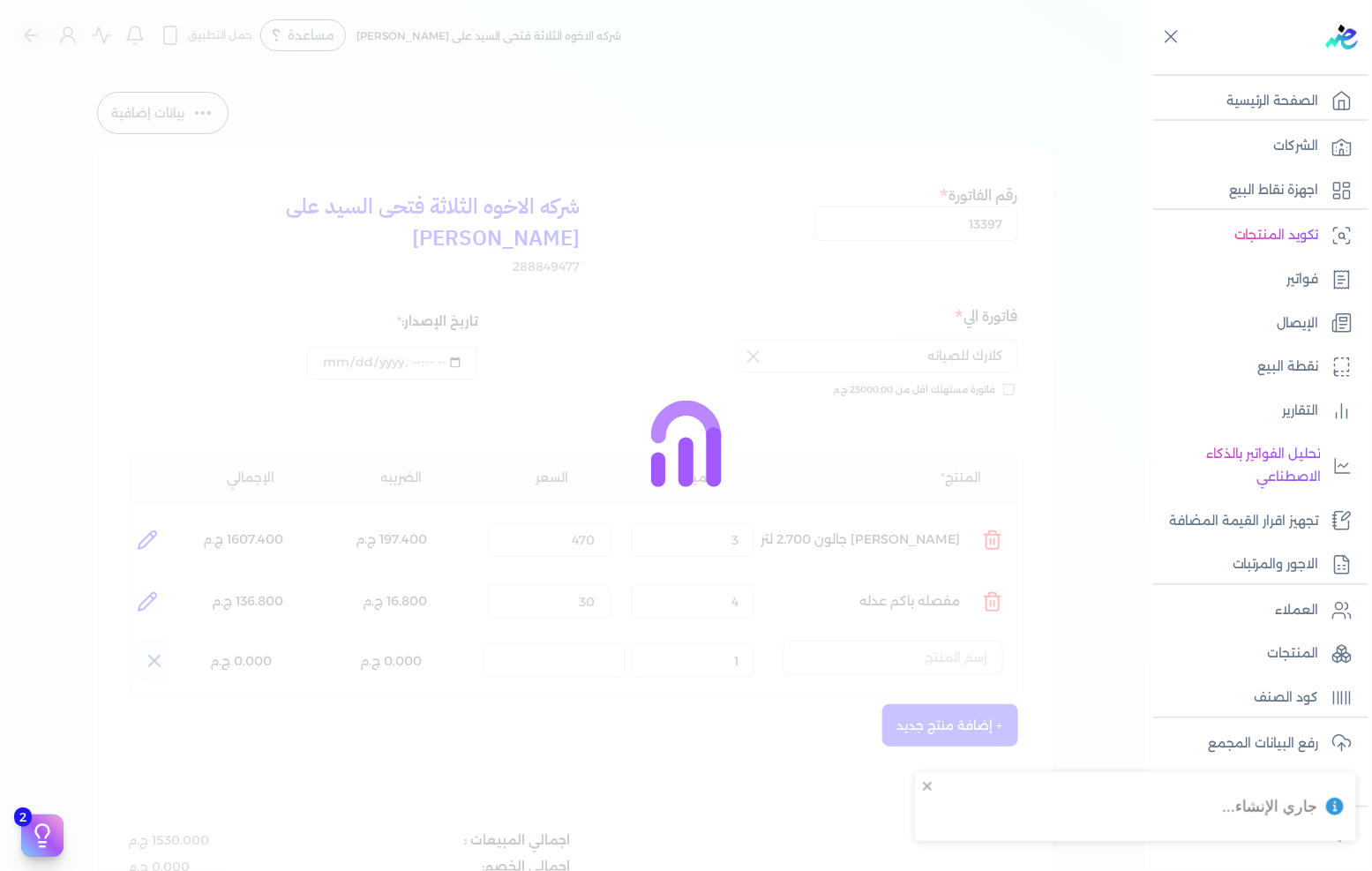
select select "EGS"
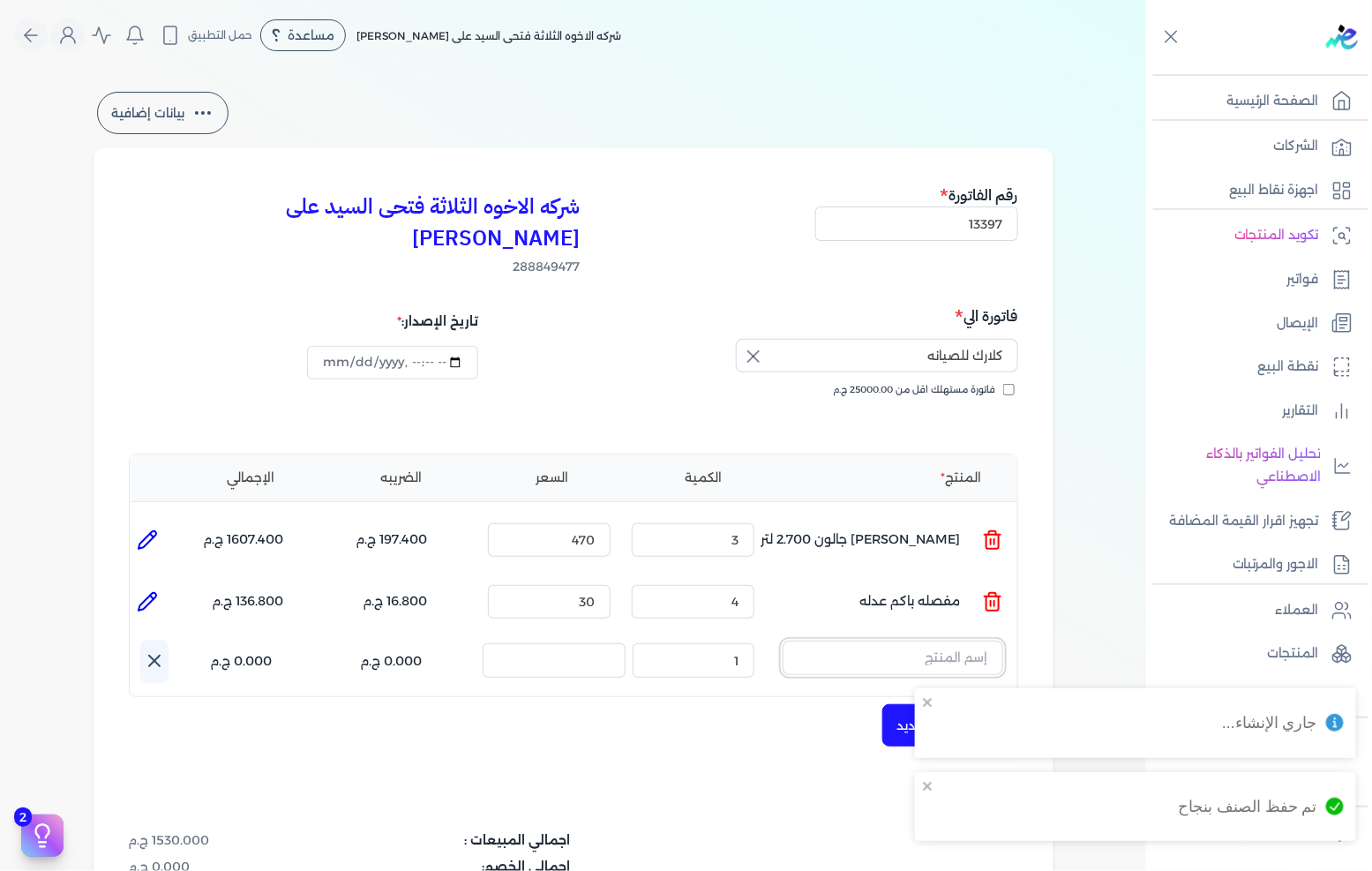
click at [927, 640] on input "text" at bounding box center [893, 657] width 220 height 34
click at [980, 696] on span "غطاء بيبه تاتش 15*15" at bounding box center [881, 704] width 216 height 16
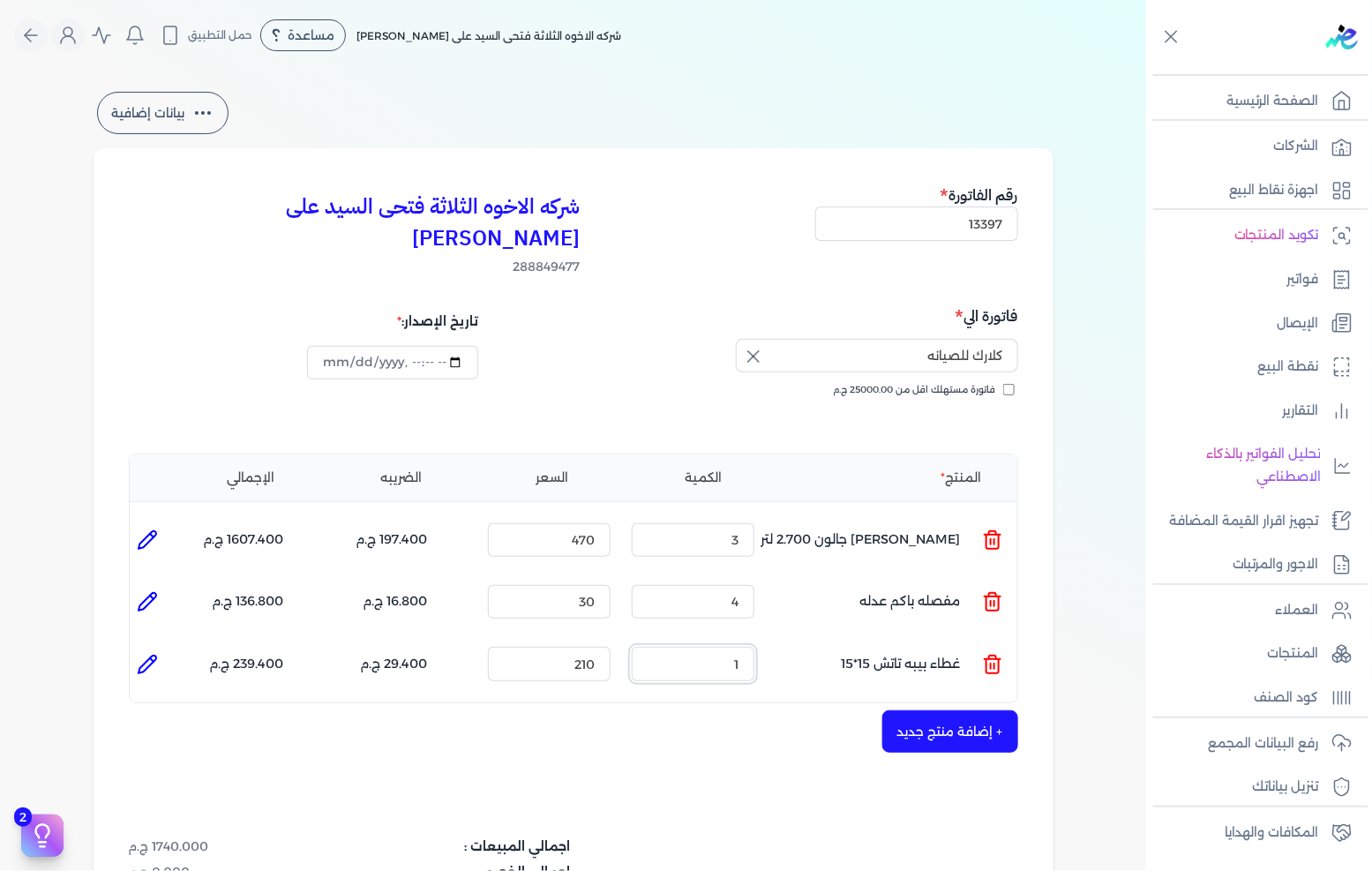
click at [735, 647] on input "1" at bounding box center [693, 664] width 122 height 34
type input "2"
click at [724, 710] on div "+ إضافة منتج جديد" at bounding box center [573, 731] width 889 height 42
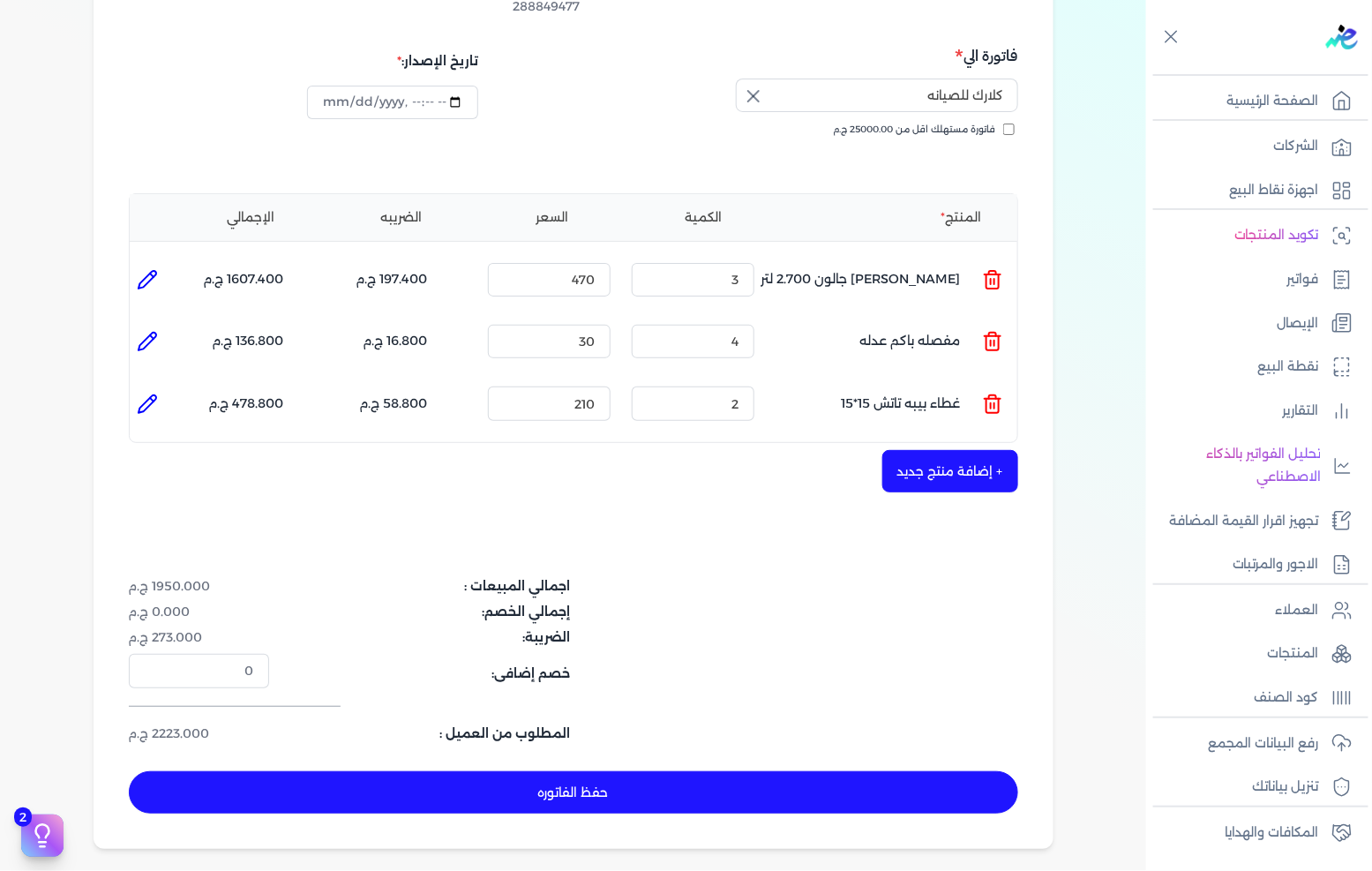
scroll to position [294, 0]
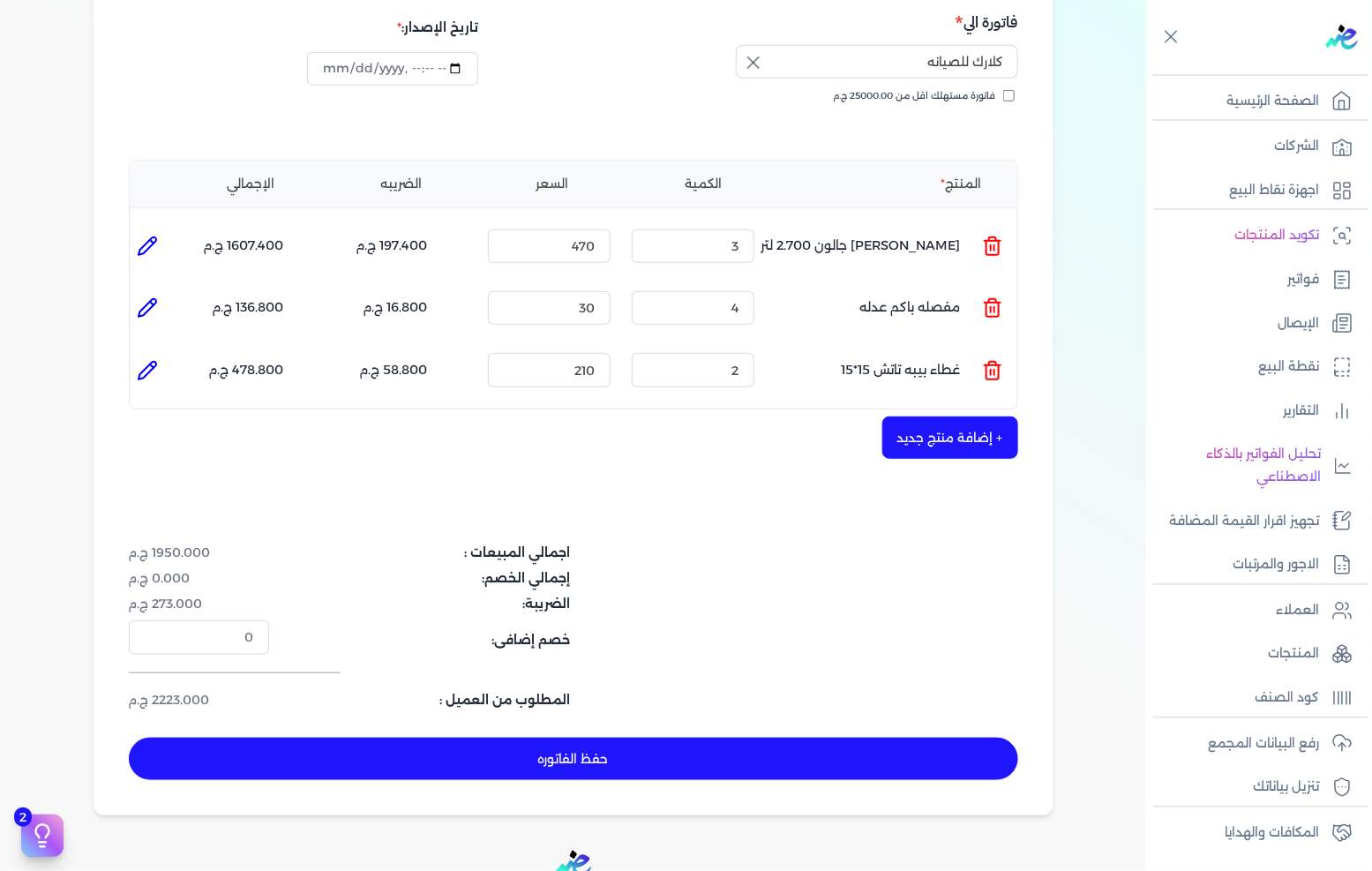
click at [575, 738] on button "حفظ الفاتوره" at bounding box center [573, 758] width 889 height 42
type input "[DATE]"
